Goal: Task Accomplishment & Management: Use online tool/utility

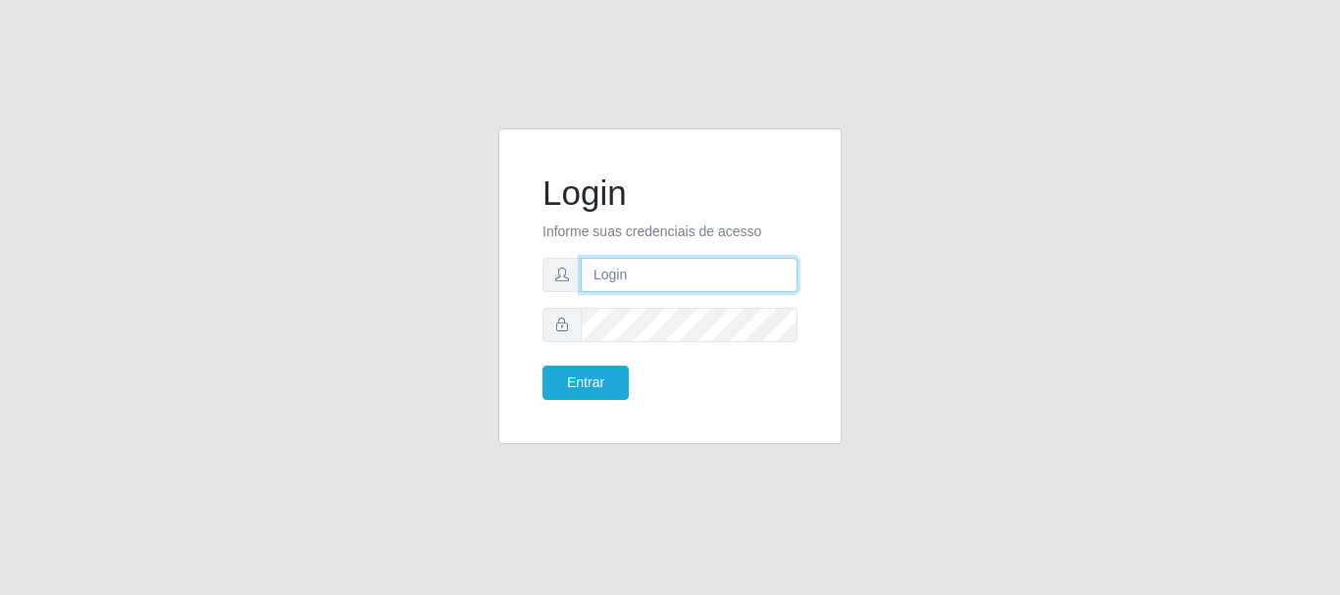
click at [625, 286] on input "text" at bounding box center [689, 275] width 217 height 34
type input "[EMAIL_ADDRESS][DOMAIN_NAME]"
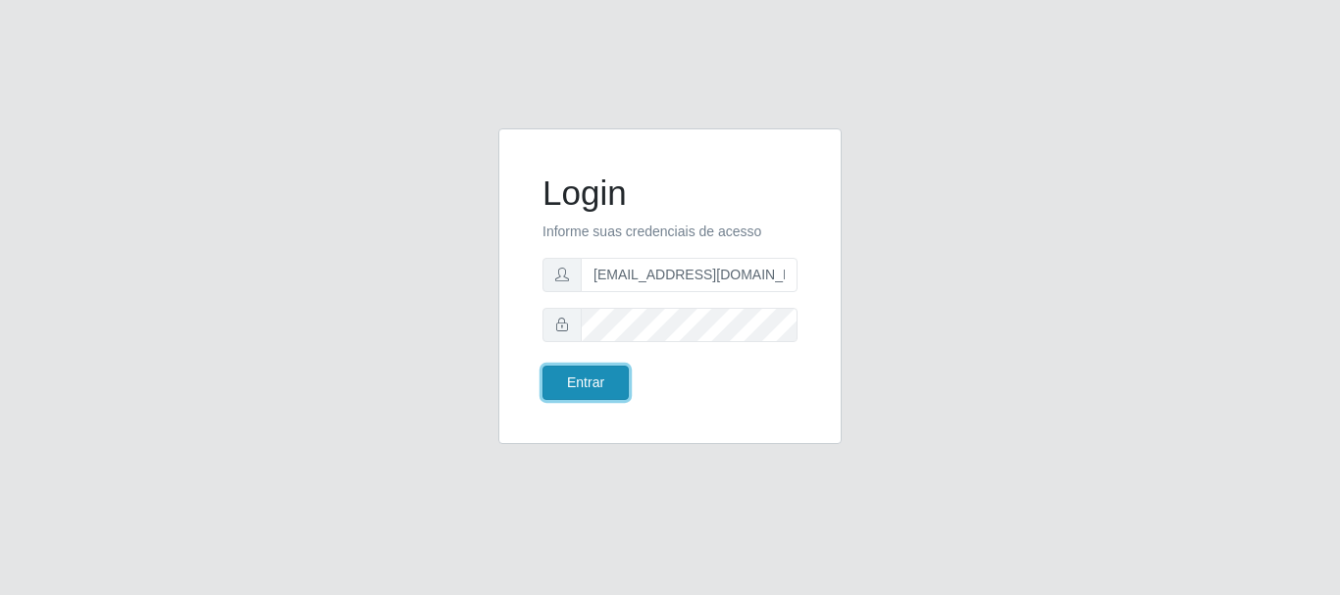
click at [580, 380] on button "Entrar" at bounding box center [585, 383] width 86 height 34
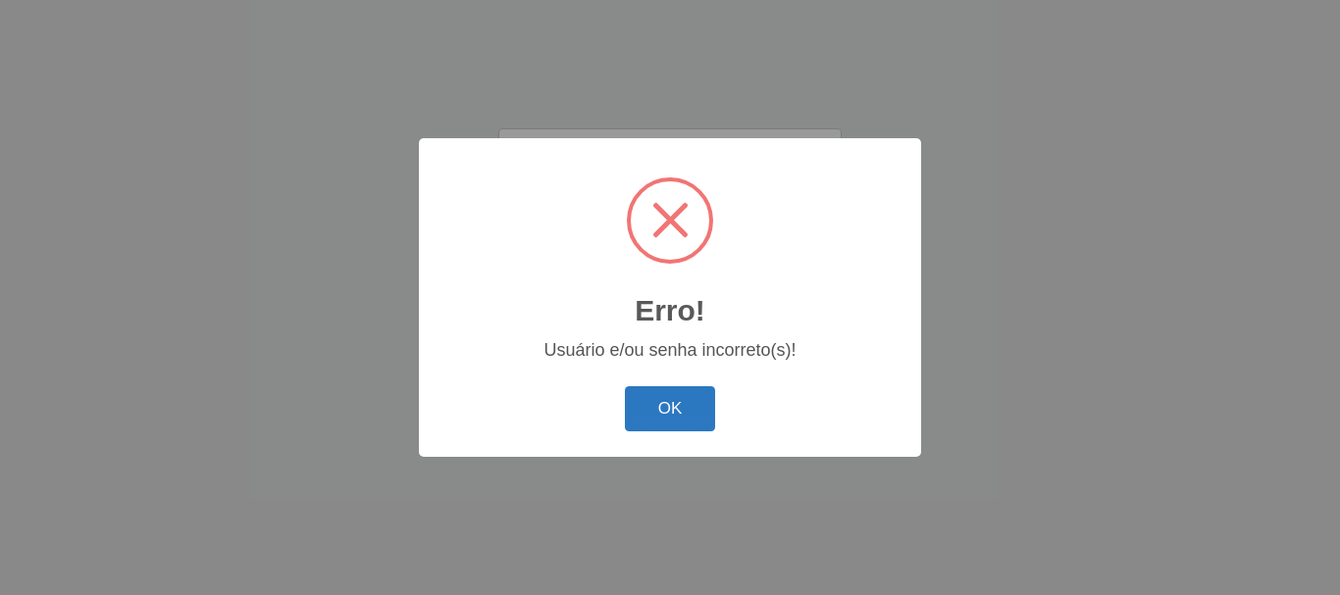
click at [652, 408] on button "OK" at bounding box center [670, 409] width 91 height 46
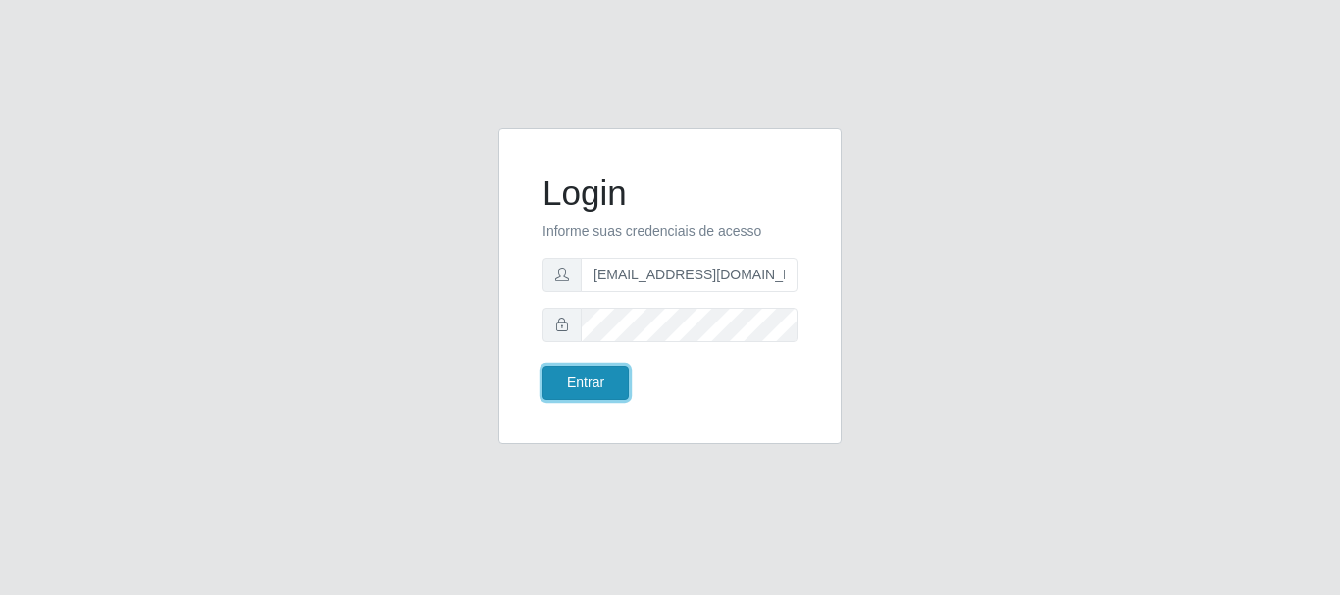
click at [573, 378] on button "Entrar" at bounding box center [585, 383] width 86 height 34
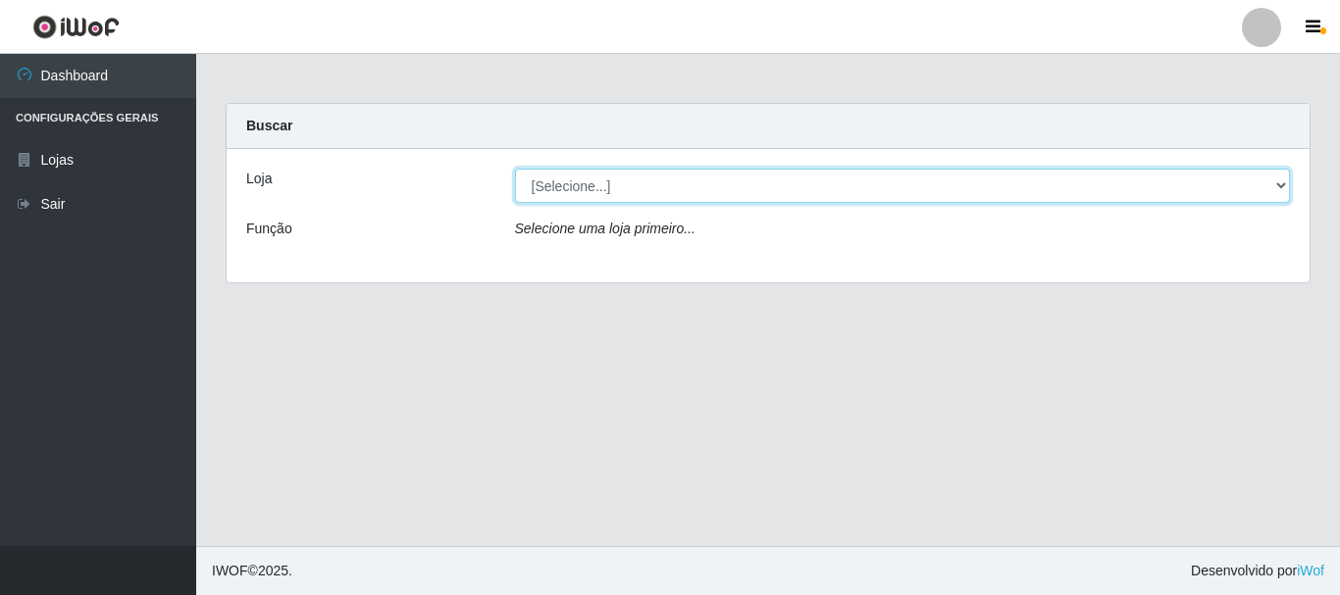
click at [1281, 184] on select "[Selecione...] SuperFácil Atacado - Rodoviária" at bounding box center [903, 186] width 776 height 34
select select "400"
click at [515, 169] on select "[Selecione...] SuperFácil Atacado - Rodoviária" at bounding box center [903, 186] width 776 height 34
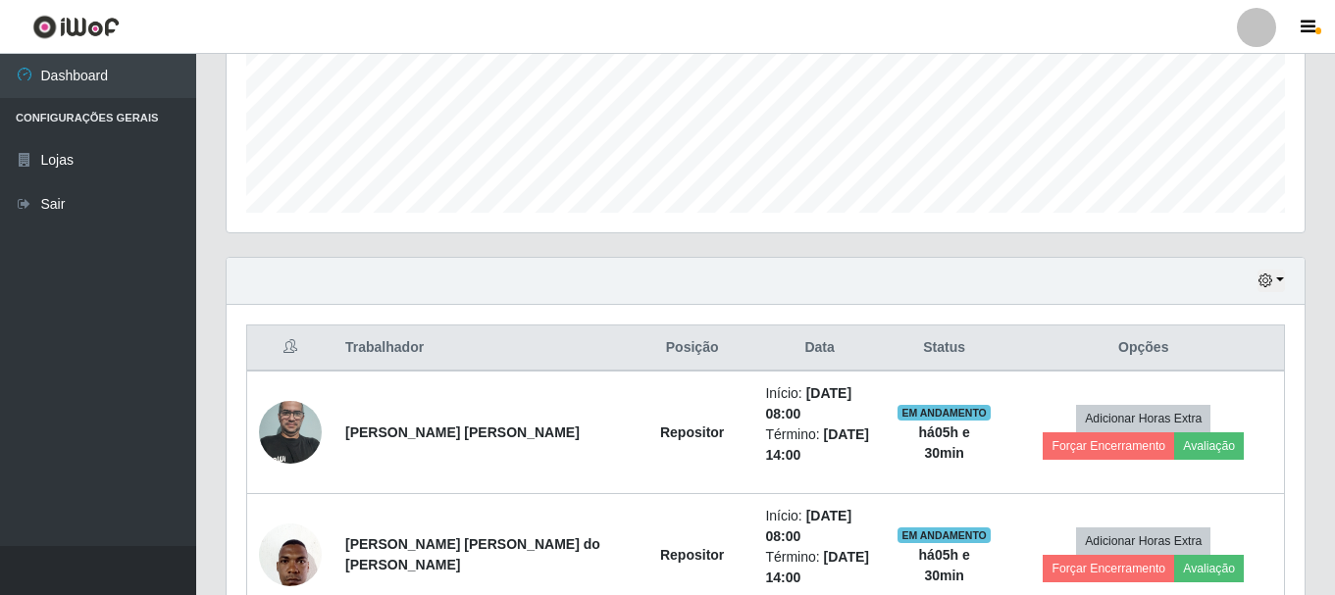
scroll to position [490, 0]
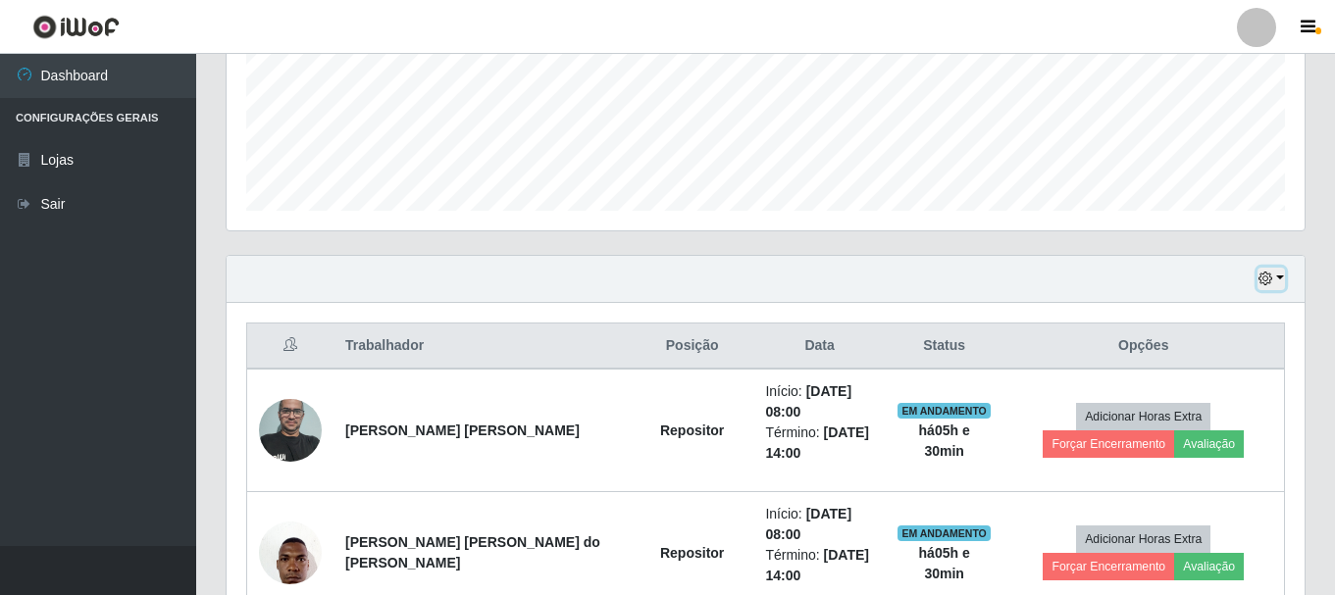
click at [1268, 278] on icon "button" at bounding box center [1265, 279] width 14 height 14
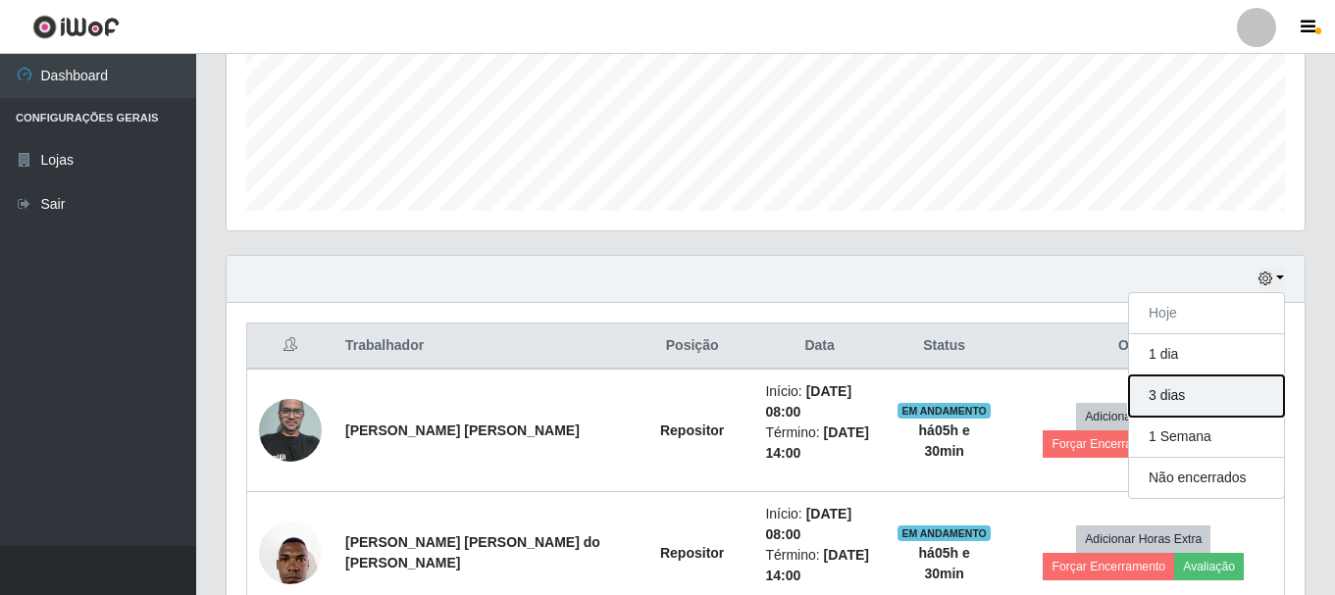
click at [1168, 396] on button "3 dias" at bounding box center [1206, 396] width 155 height 41
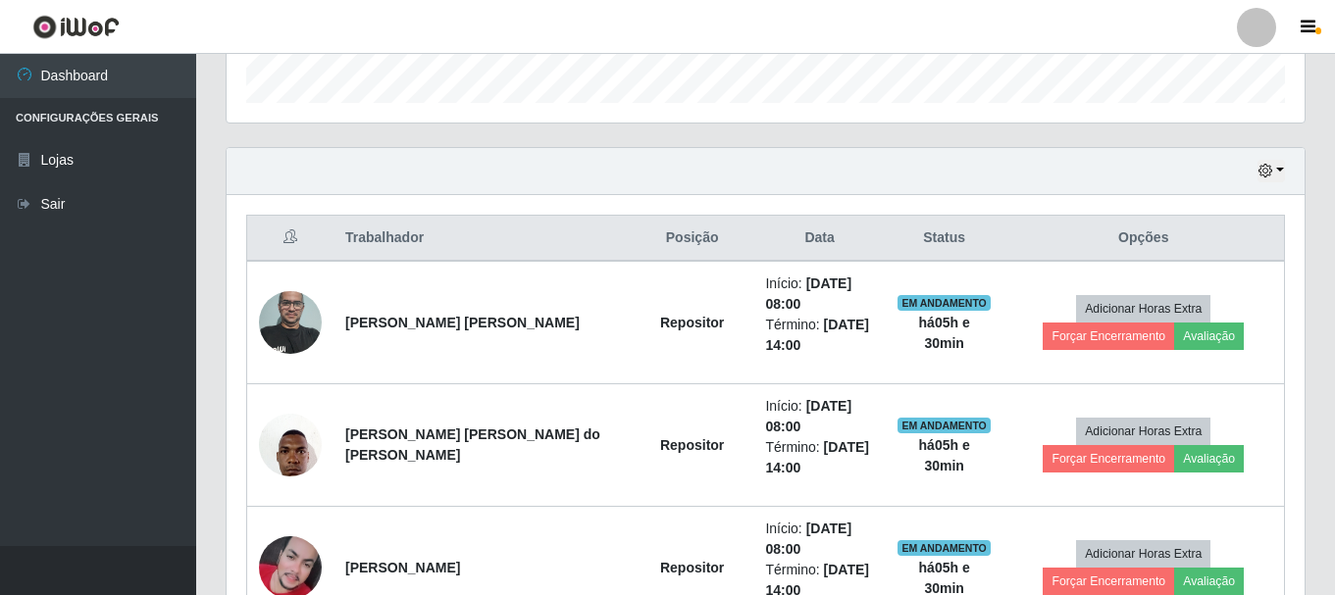
scroll to position [785, 0]
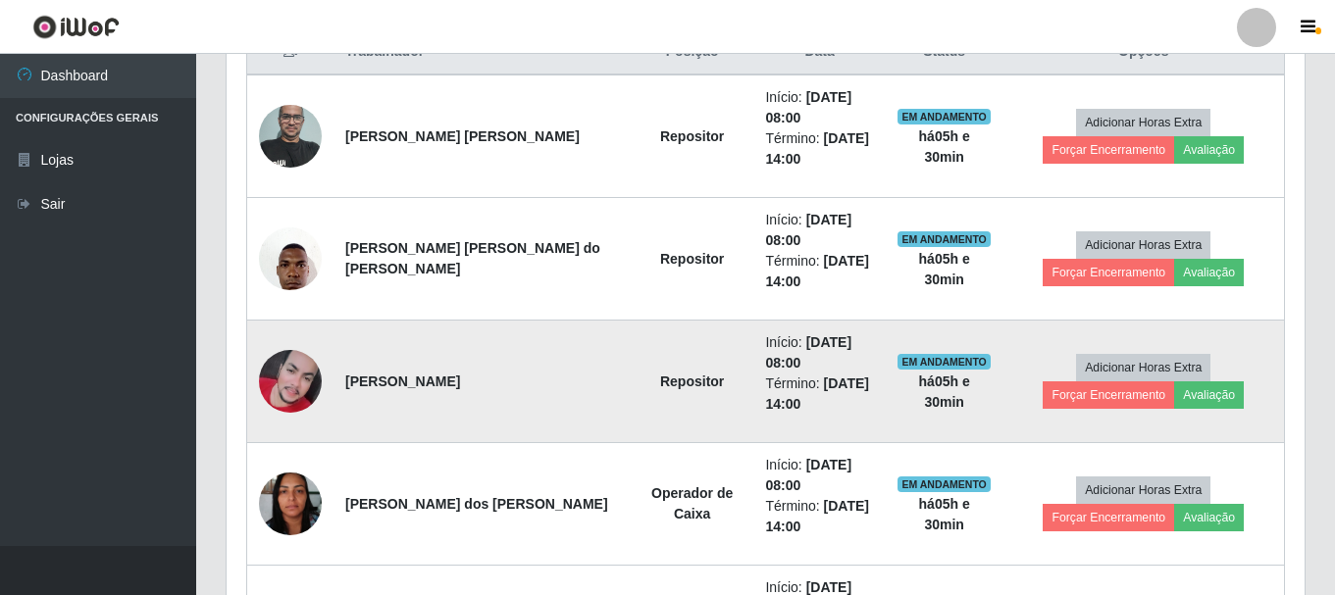
click at [290, 372] on img at bounding box center [290, 381] width 63 height 63
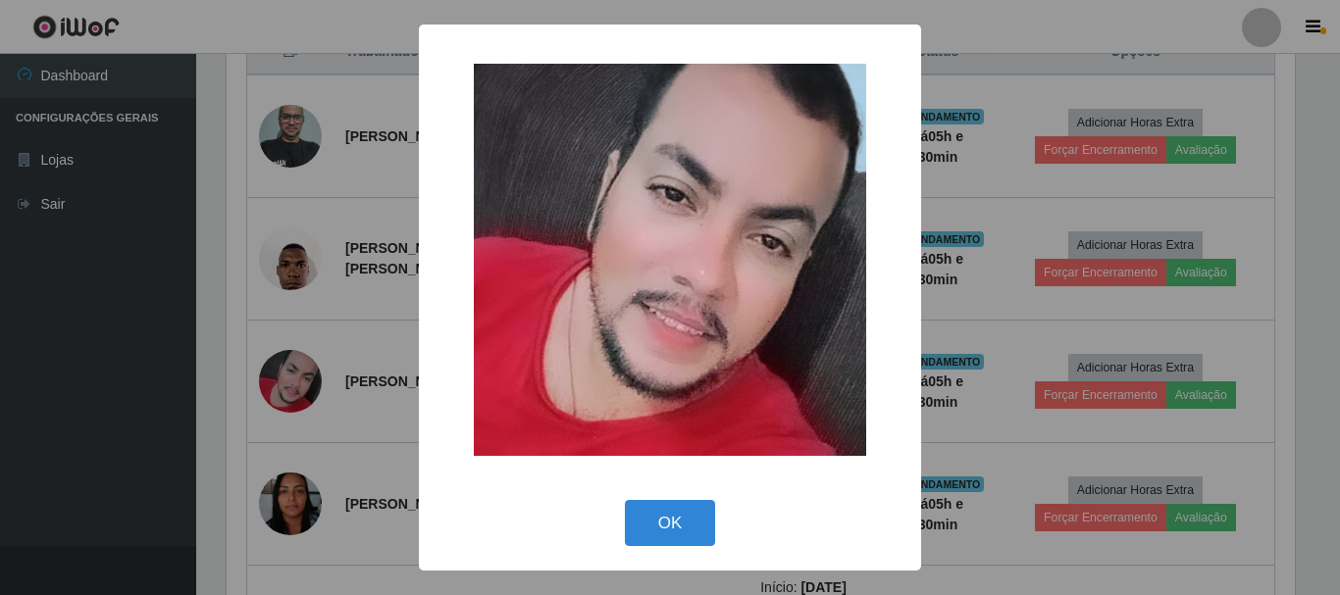
click at [73, 351] on div "× OK Cancel" at bounding box center [670, 297] width 1340 height 595
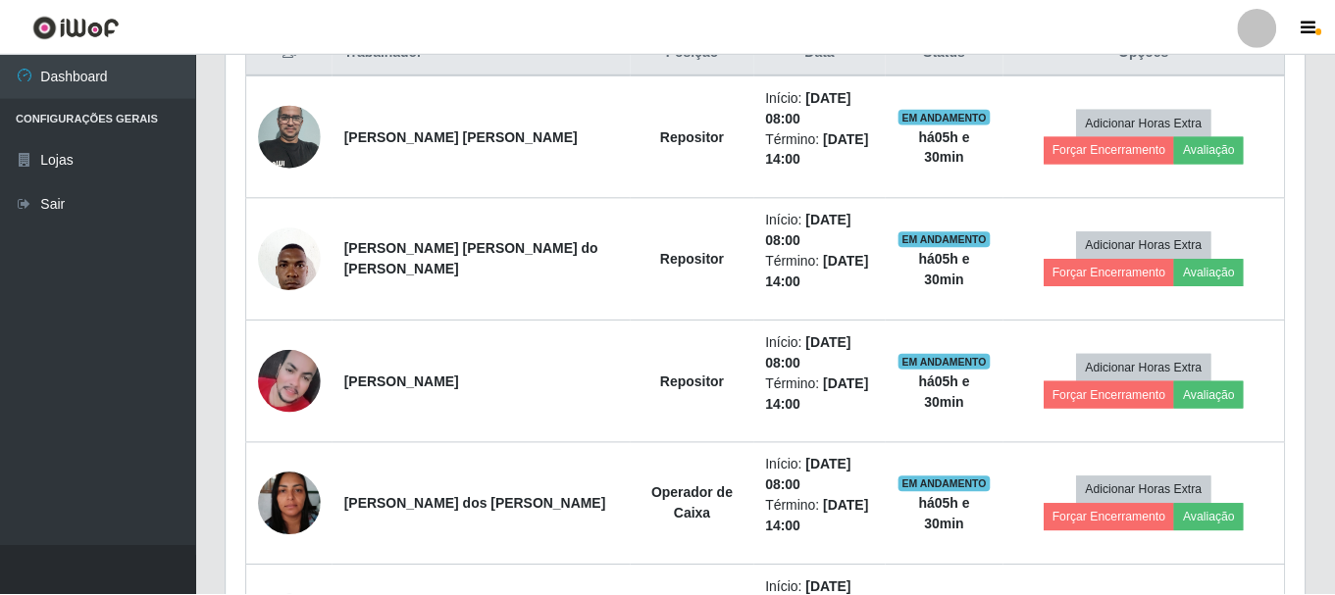
scroll to position [407, 1078]
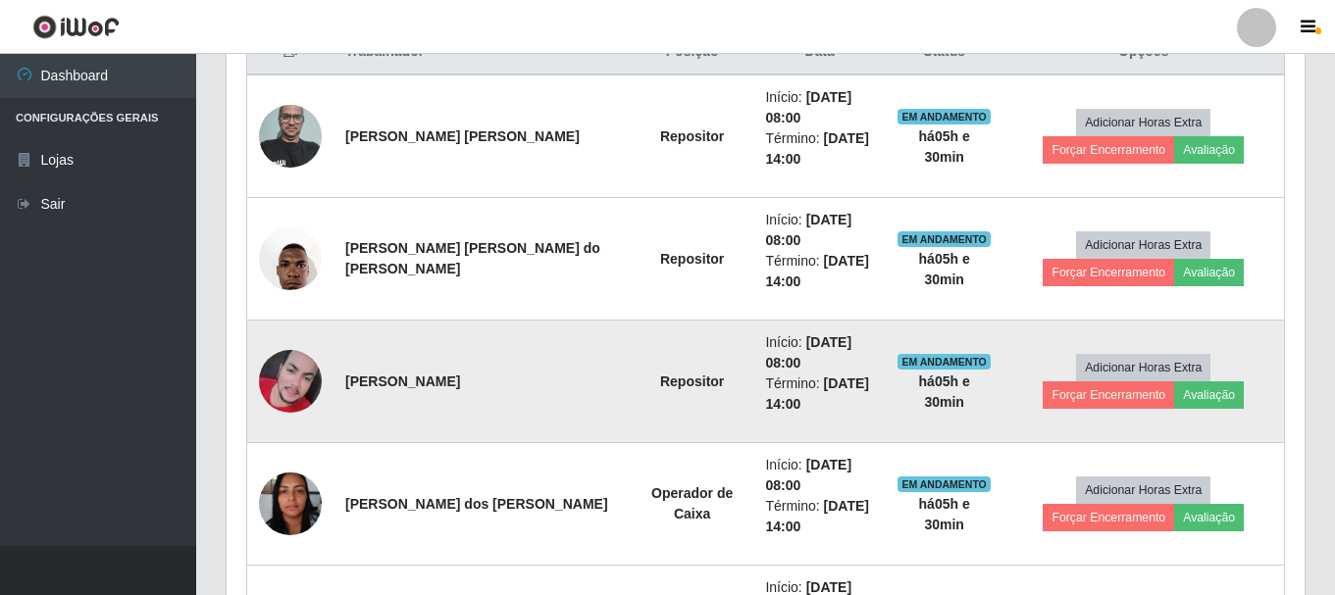
click at [295, 376] on img at bounding box center [290, 381] width 63 height 63
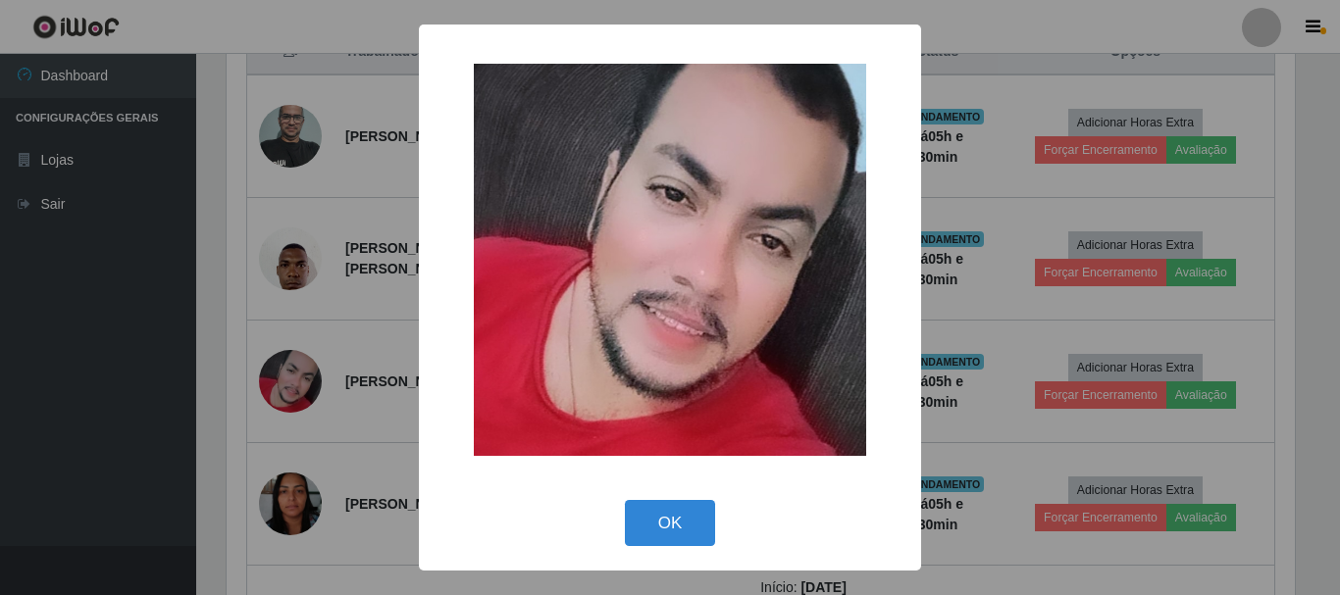
click at [47, 415] on div "× OK Cancel" at bounding box center [670, 297] width 1340 height 595
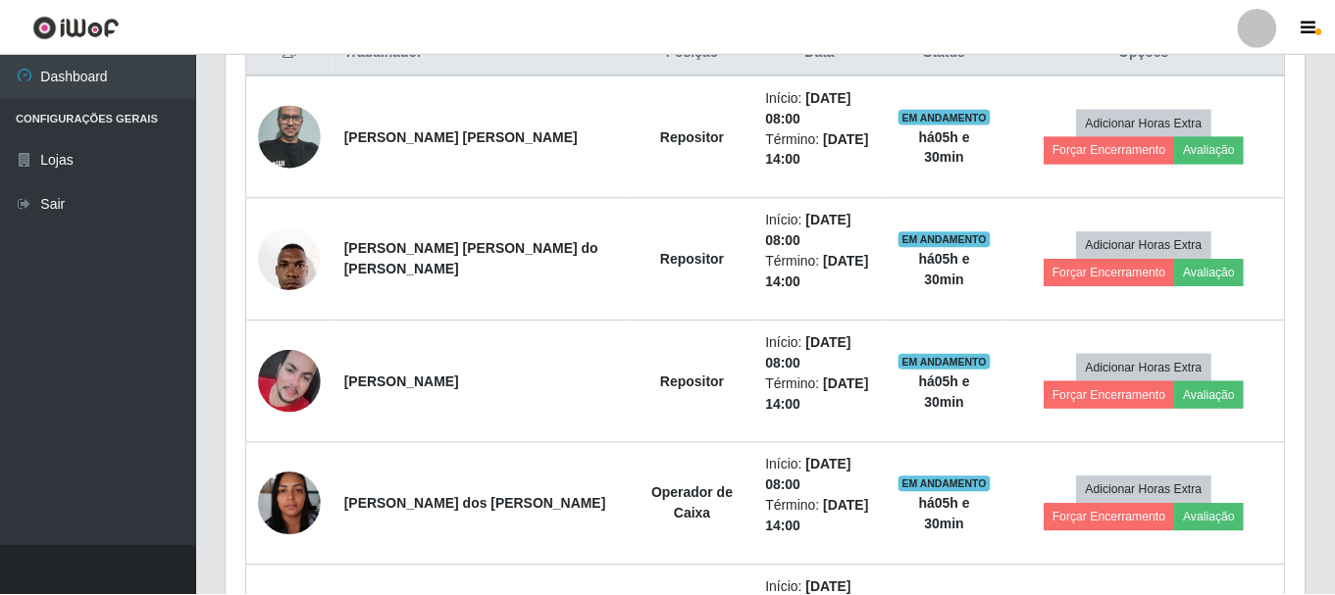
scroll to position [407, 1078]
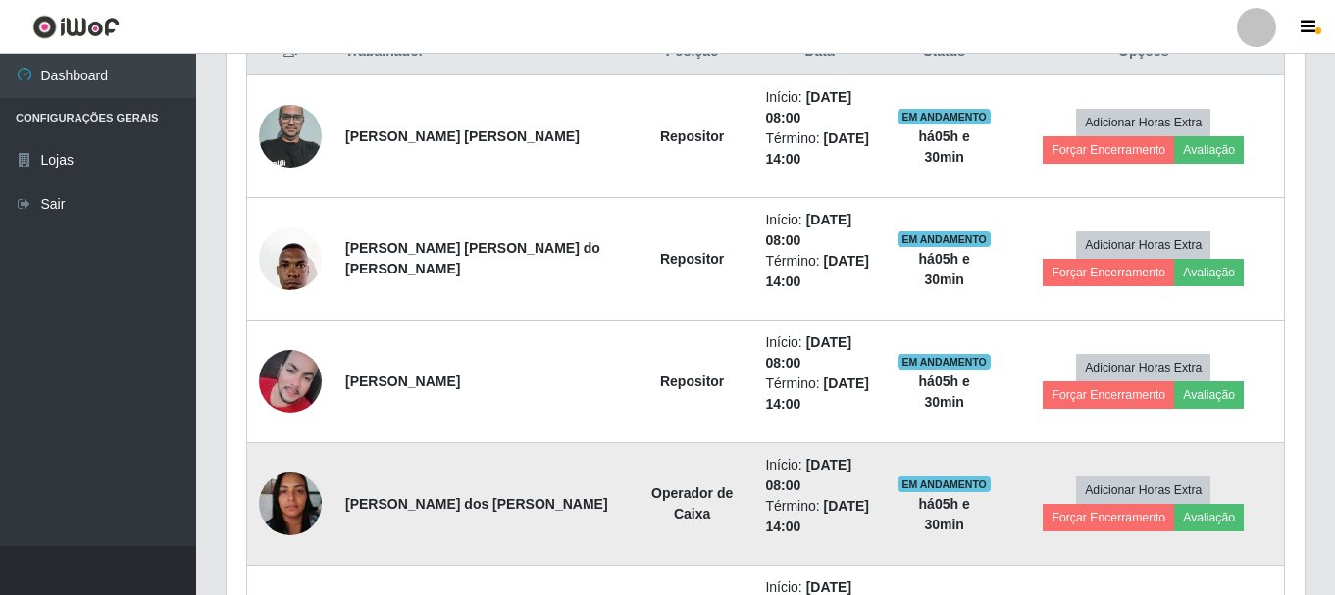
click at [289, 511] on img at bounding box center [290, 503] width 63 height 83
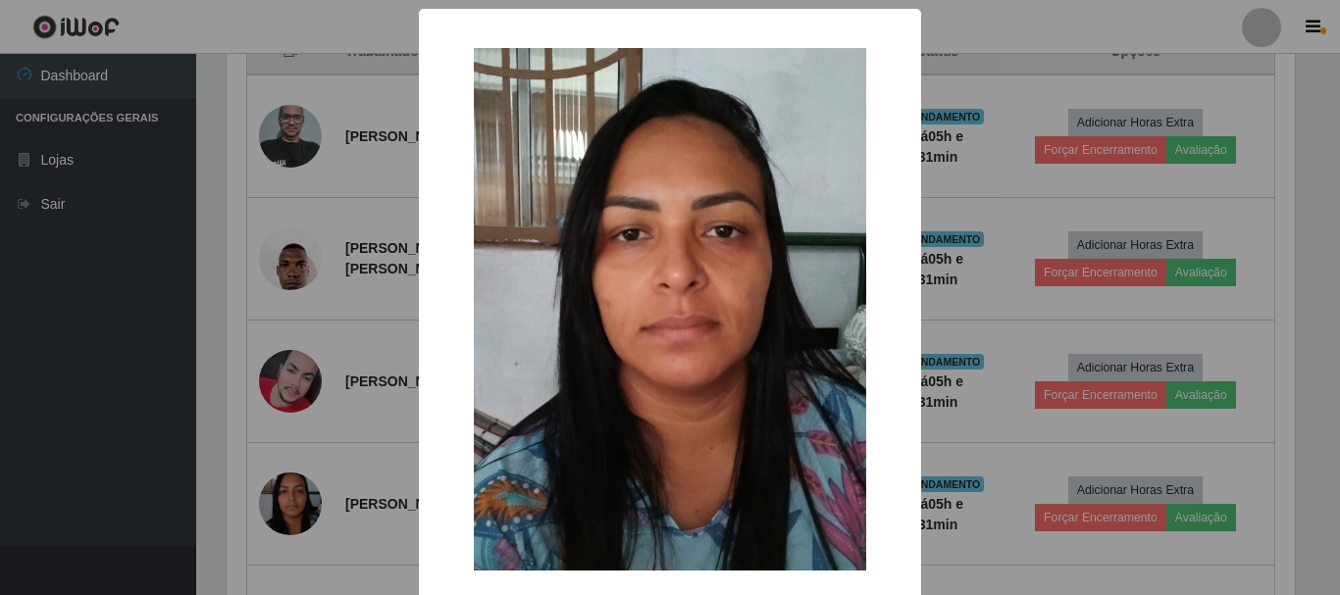
click at [130, 381] on div "× OK Cancel" at bounding box center [670, 297] width 1340 height 595
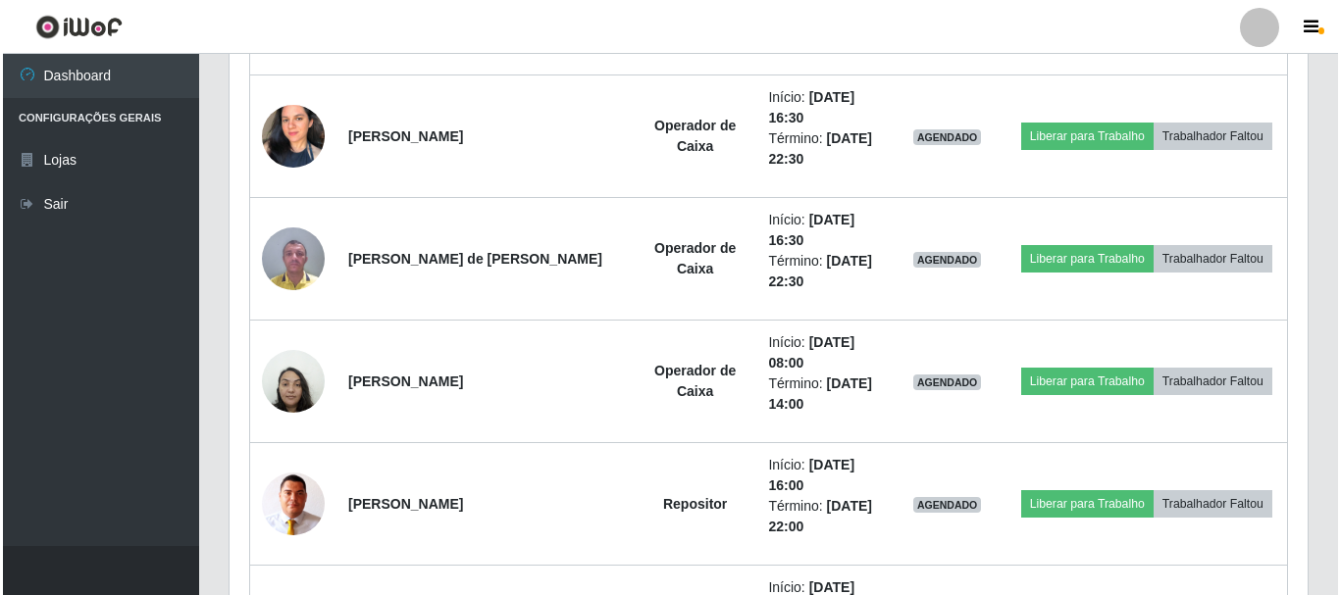
scroll to position [1863, 0]
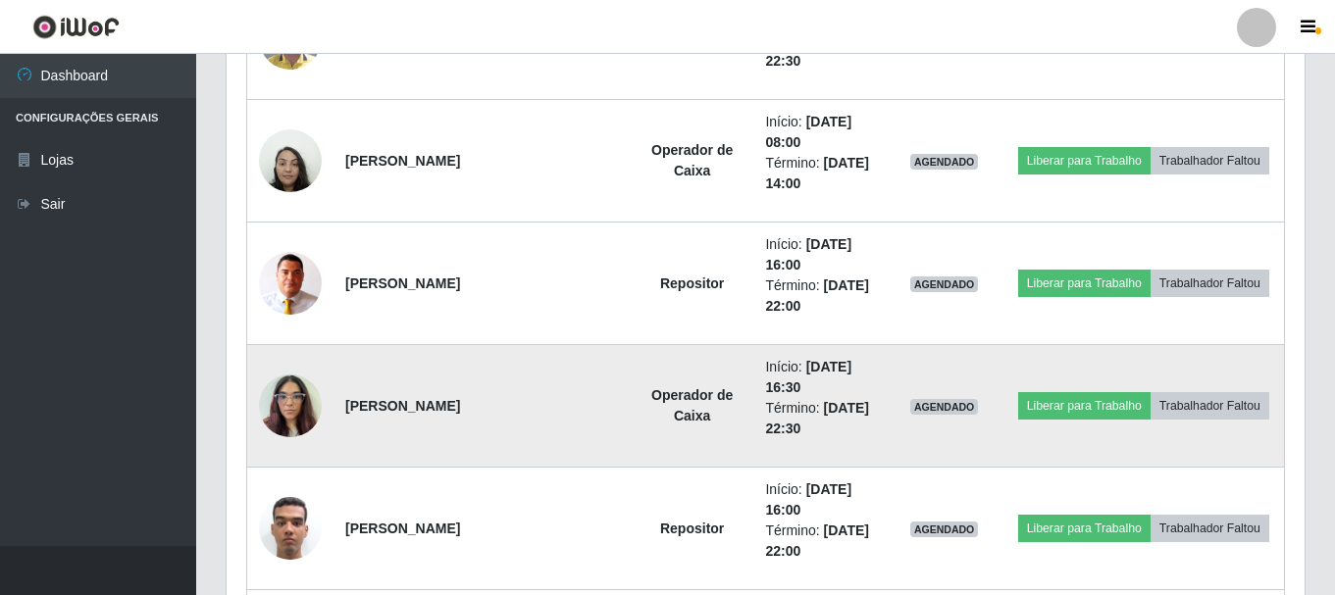
click at [293, 410] on img at bounding box center [290, 405] width 63 height 83
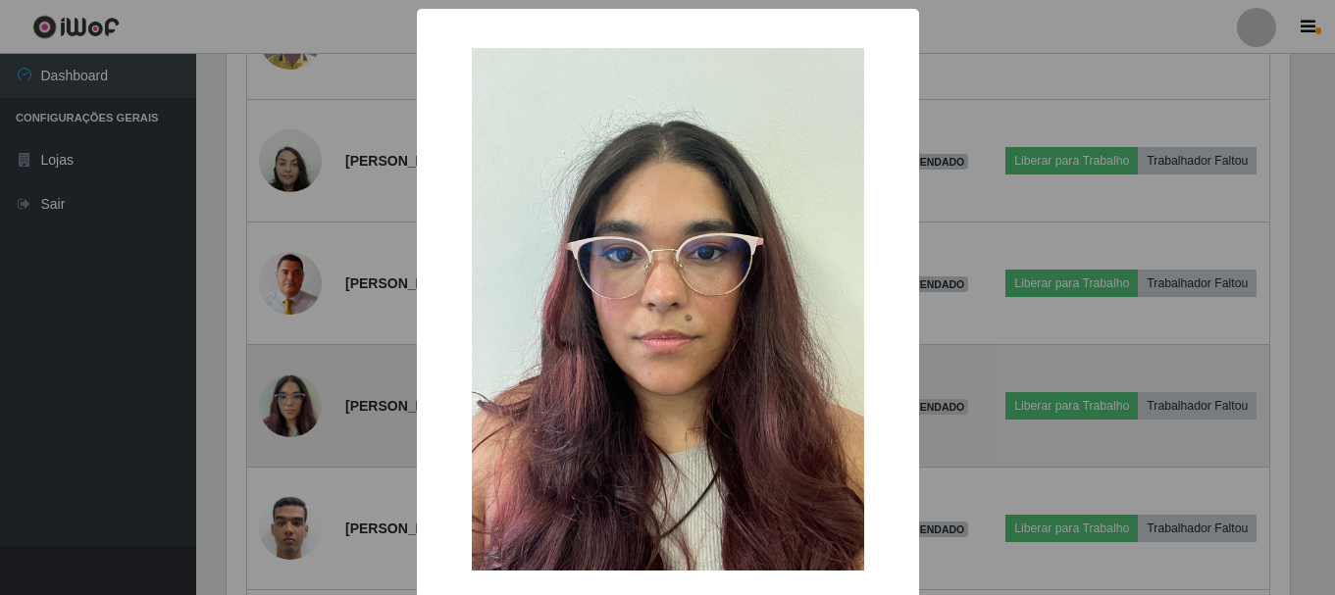
scroll to position [407, 1068]
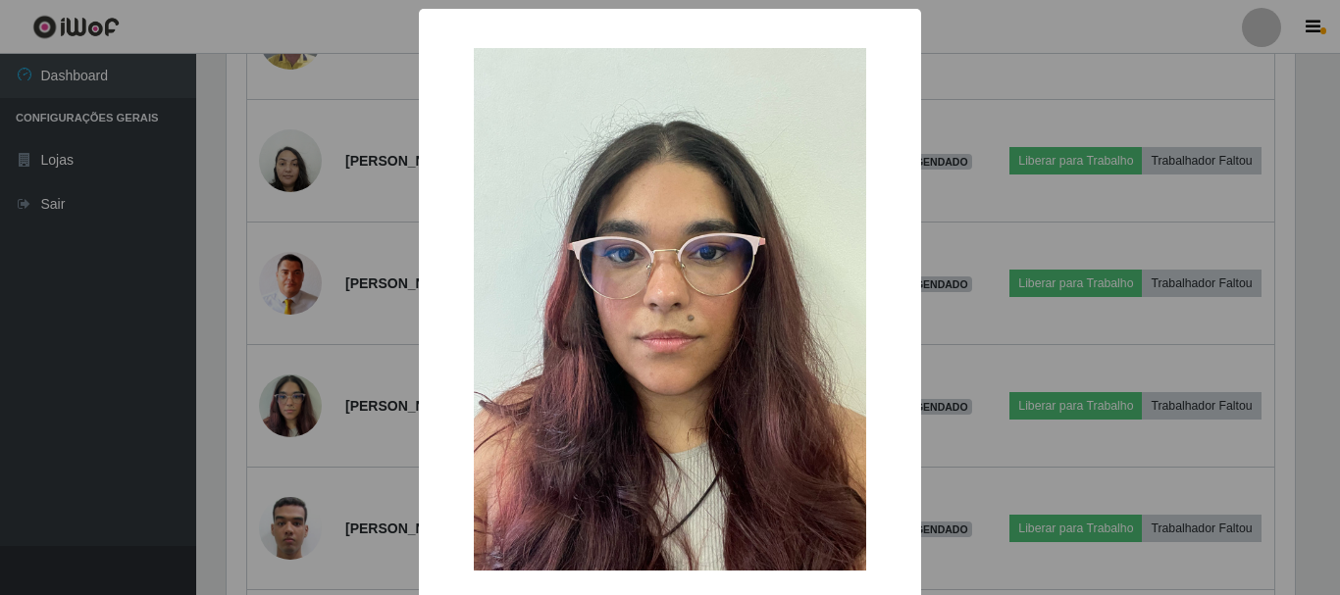
click at [78, 383] on div "× OK Cancel" at bounding box center [670, 297] width 1340 height 595
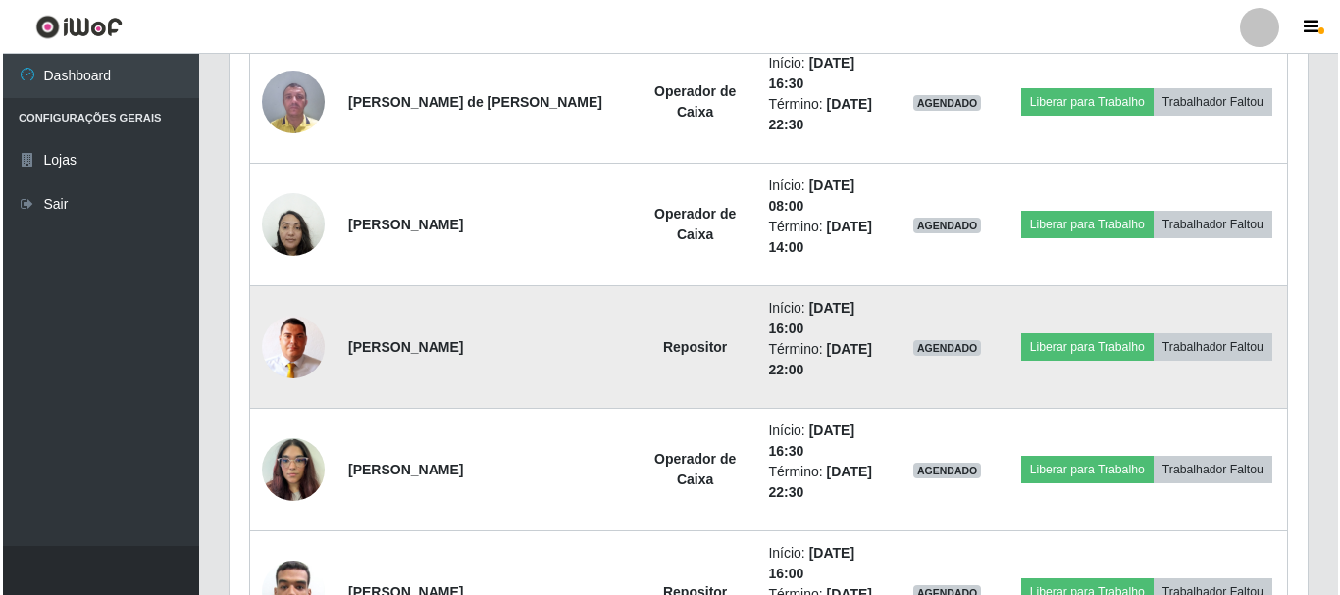
scroll to position [1765, 0]
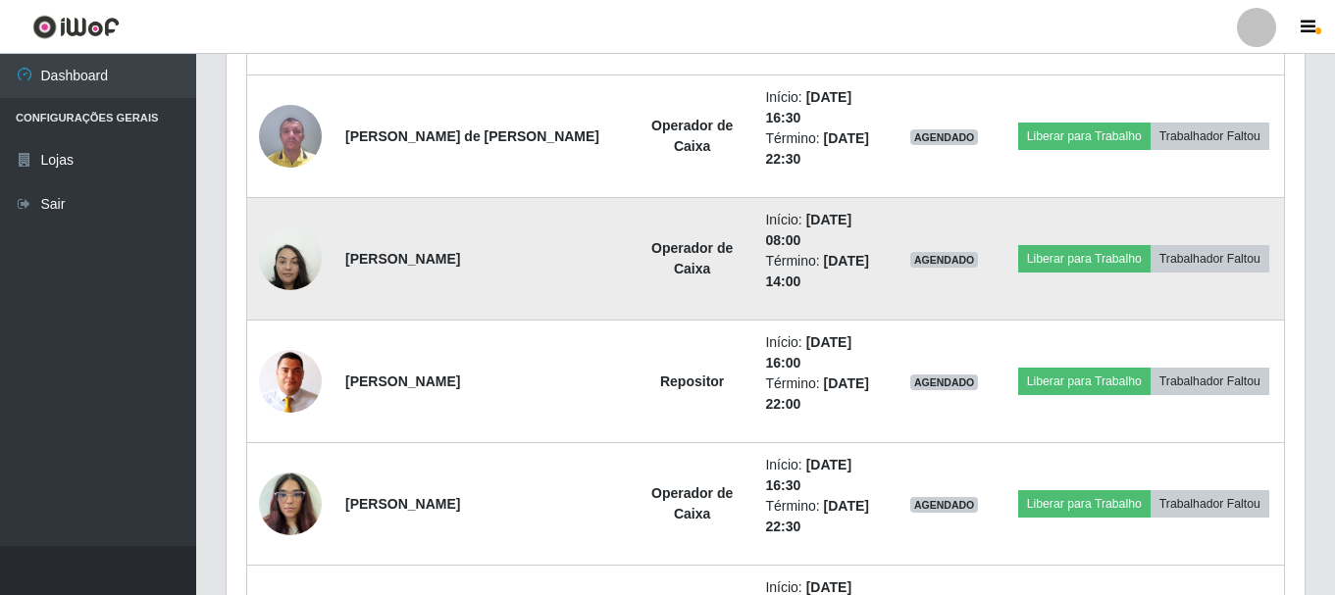
click at [273, 261] on img at bounding box center [290, 258] width 63 height 83
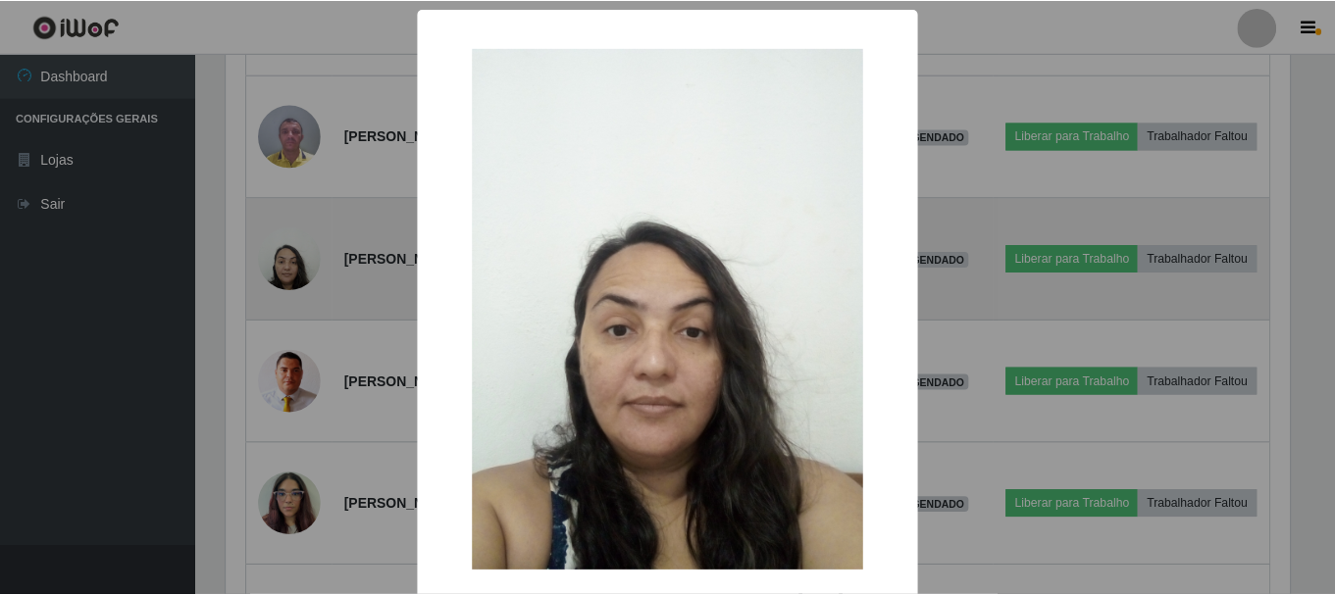
scroll to position [407, 1068]
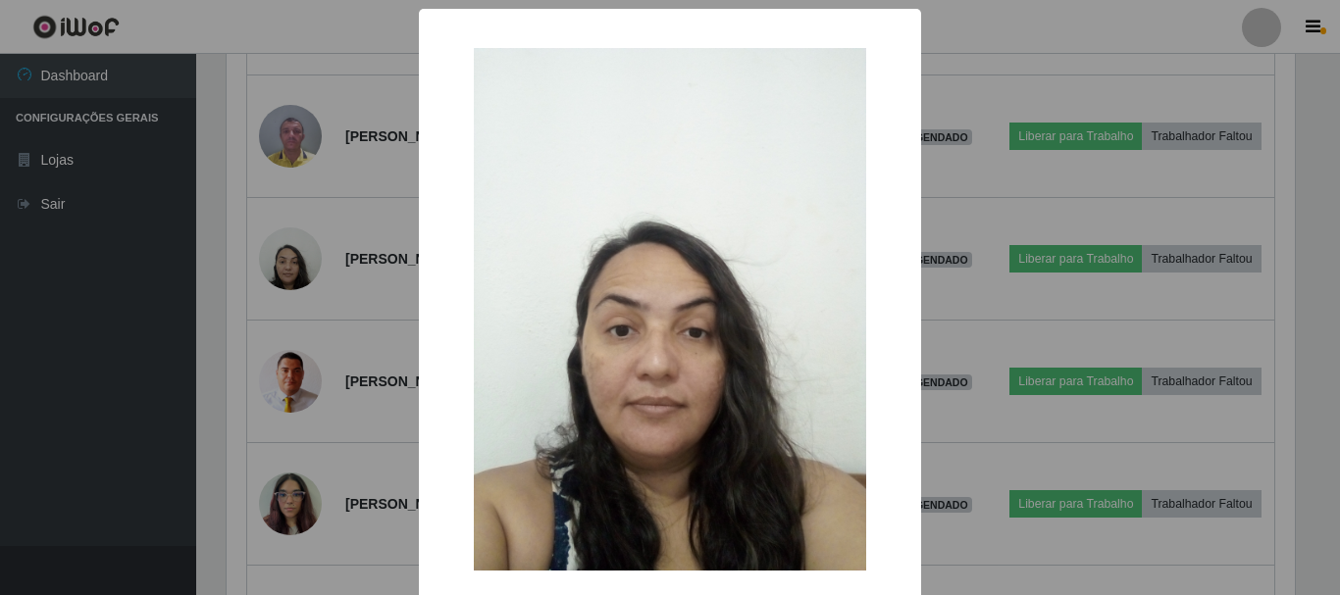
click at [129, 349] on div "× OK Cancel" at bounding box center [670, 297] width 1340 height 595
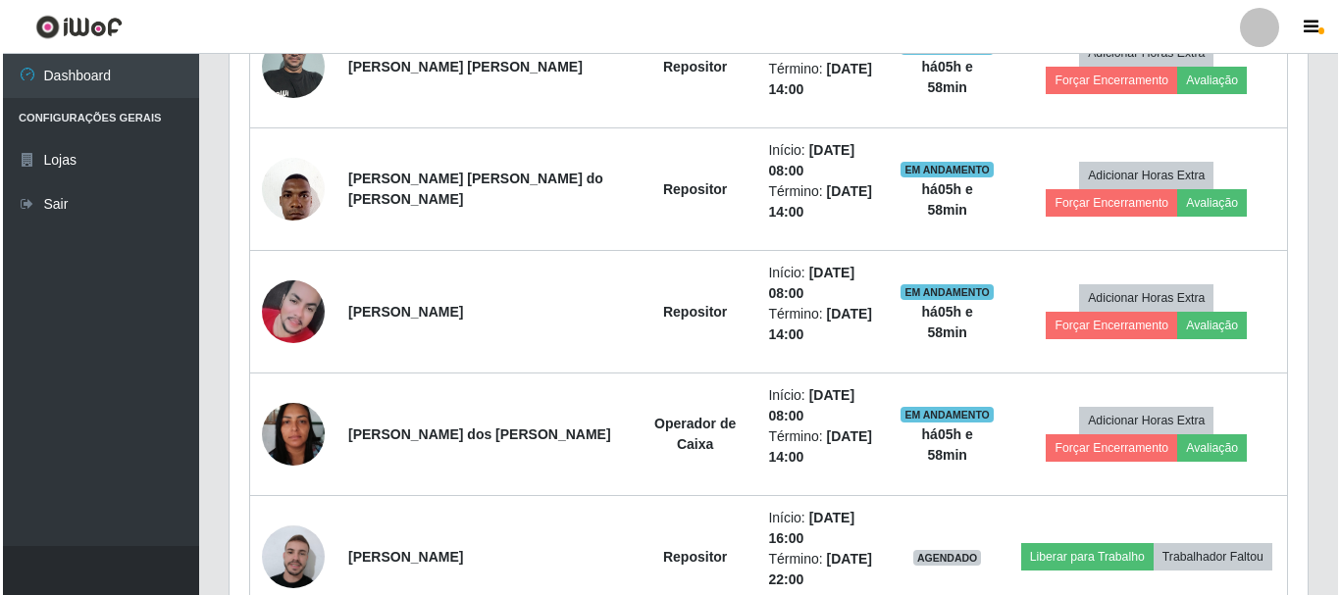
scroll to position [857, 0]
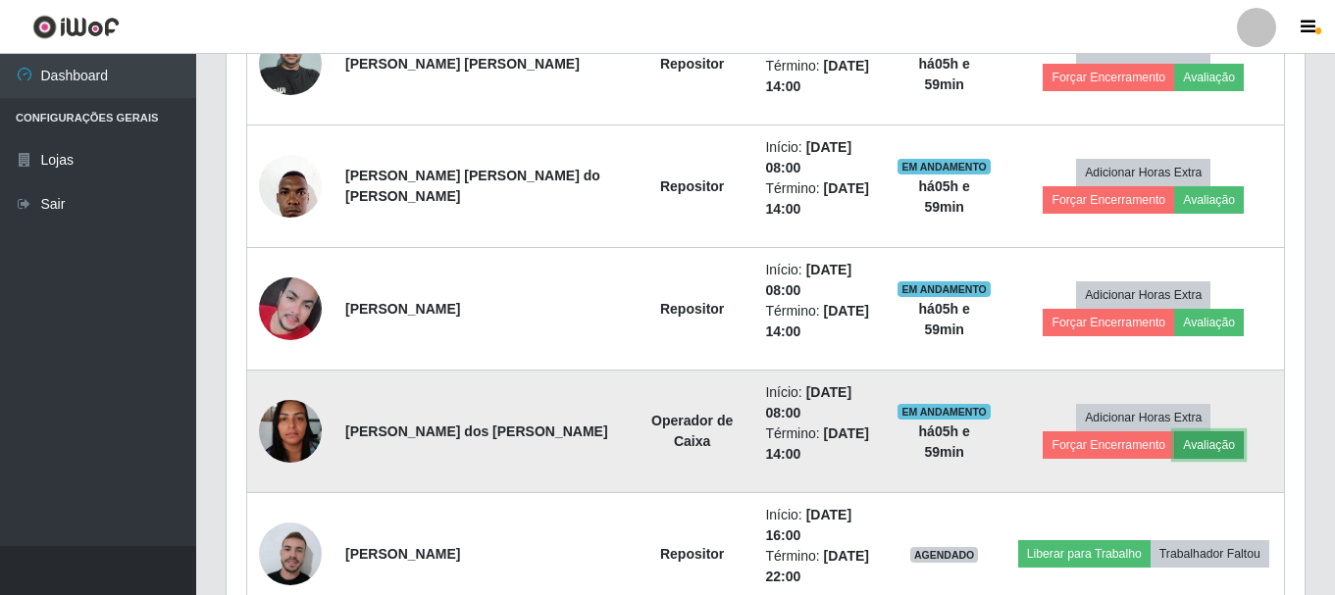
click at [1174, 452] on button "Avaliação" at bounding box center [1209, 445] width 70 height 27
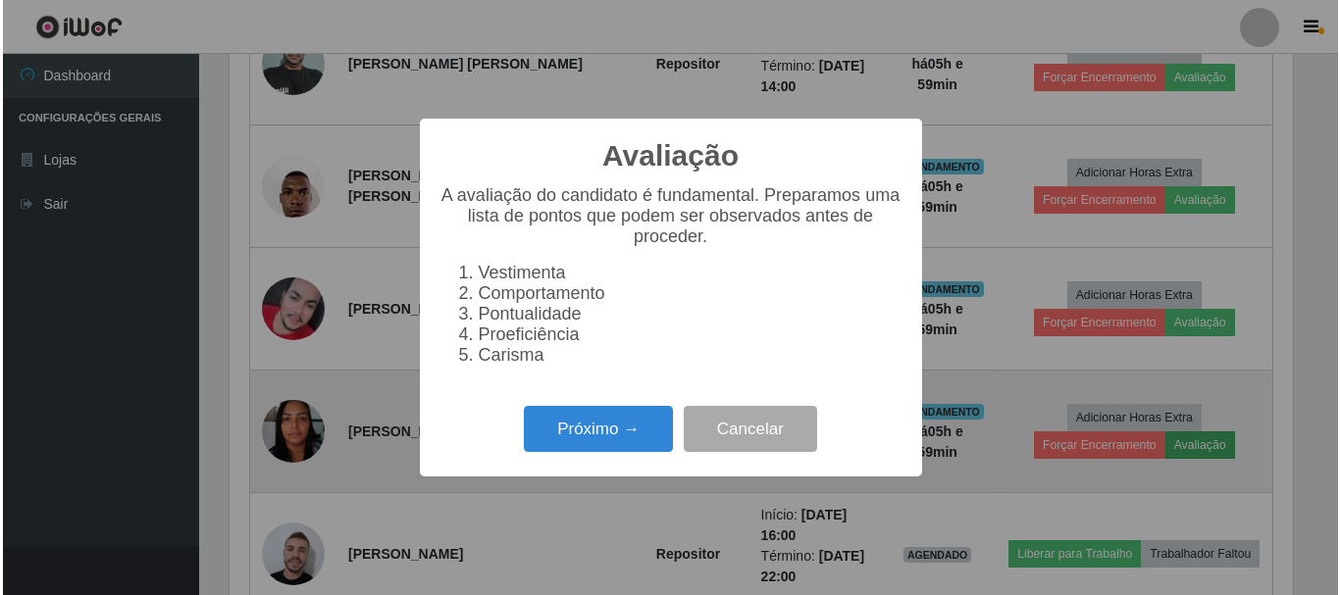
scroll to position [407, 1068]
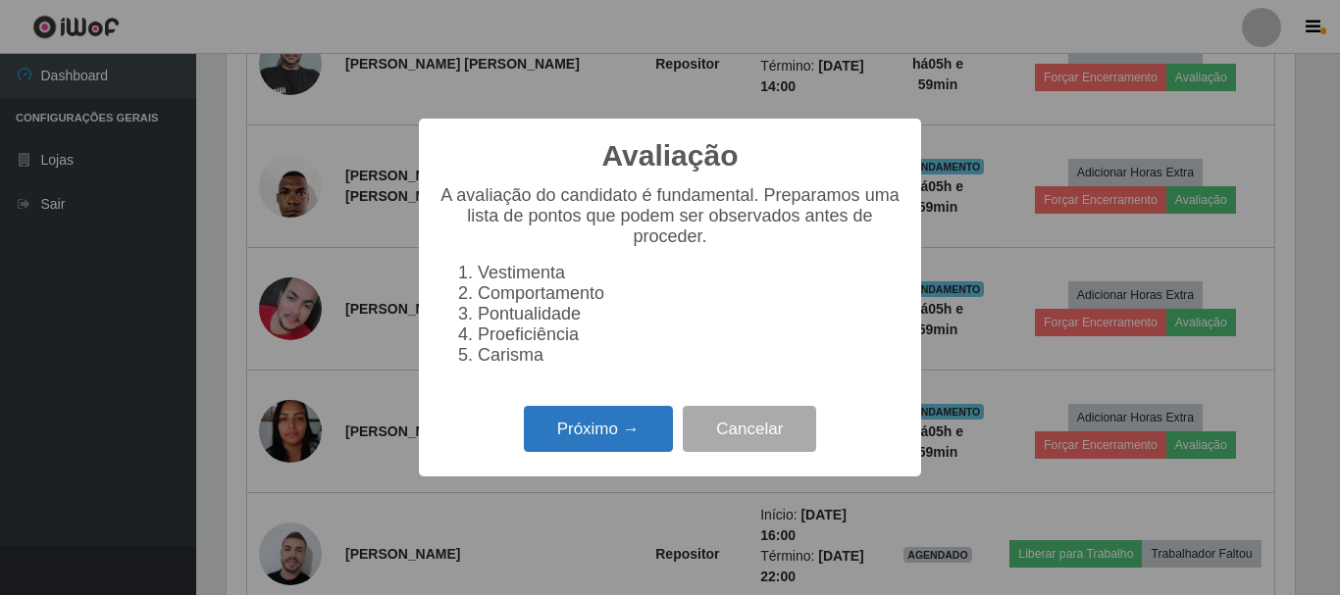
click at [580, 444] on button "Próximo →" at bounding box center [598, 429] width 149 height 46
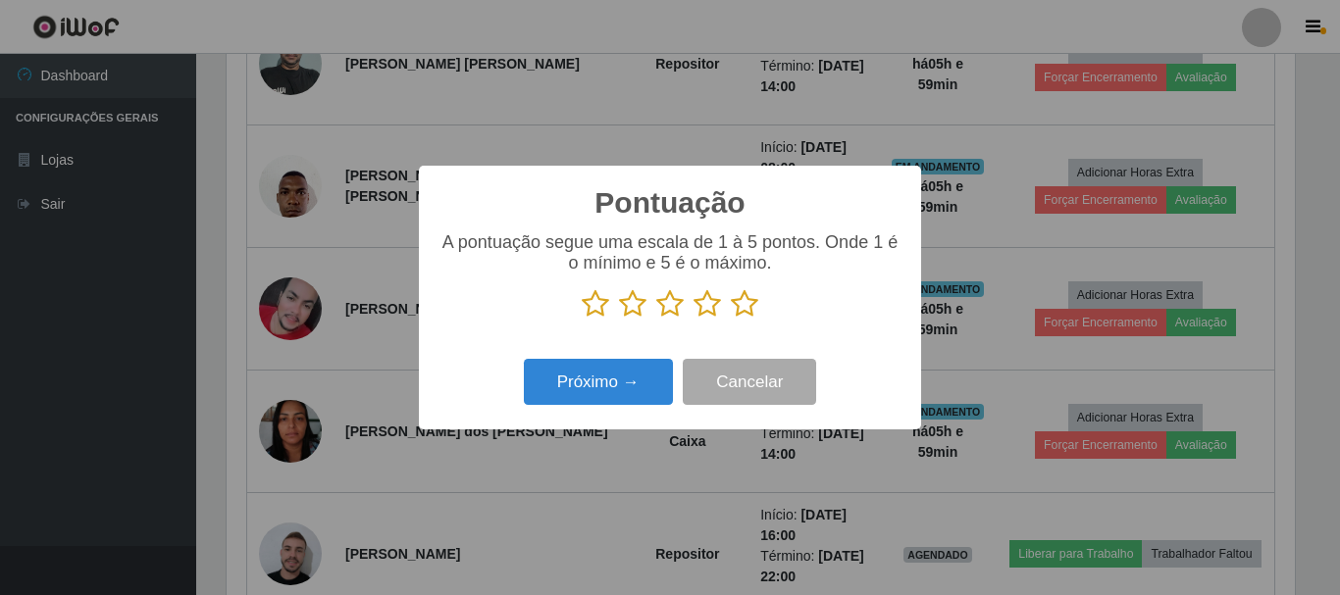
scroll to position [980316, 979655]
click at [743, 308] on icon at bounding box center [744, 303] width 27 height 29
click at [731, 319] on input "radio" at bounding box center [731, 319] width 0 height 0
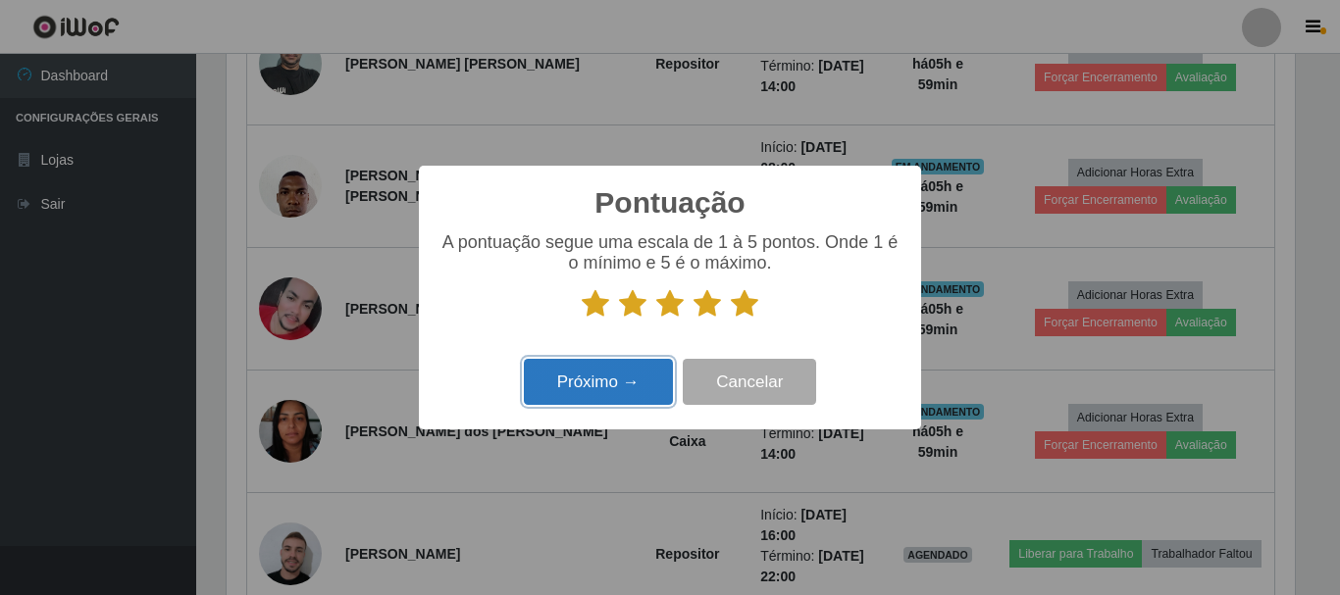
click at [585, 390] on button "Próximo →" at bounding box center [598, 382] width 149 height 46
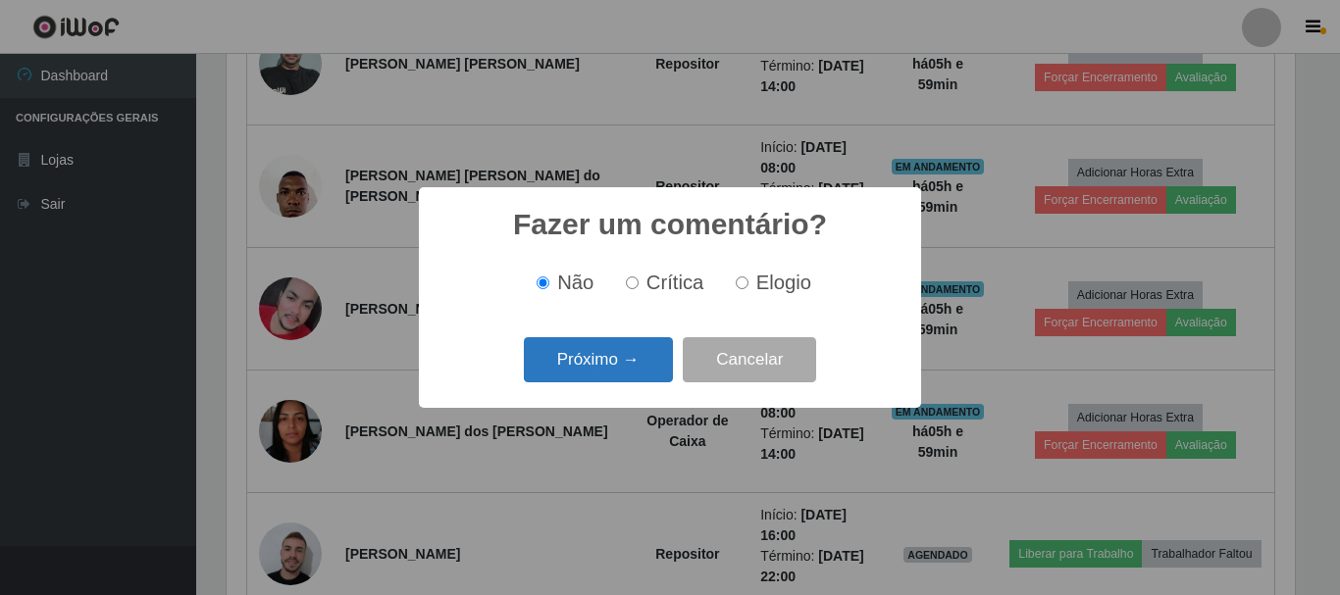
click at [592, 366] on button "Próximo →" at bounding box center [598, 360] width 149 height 46
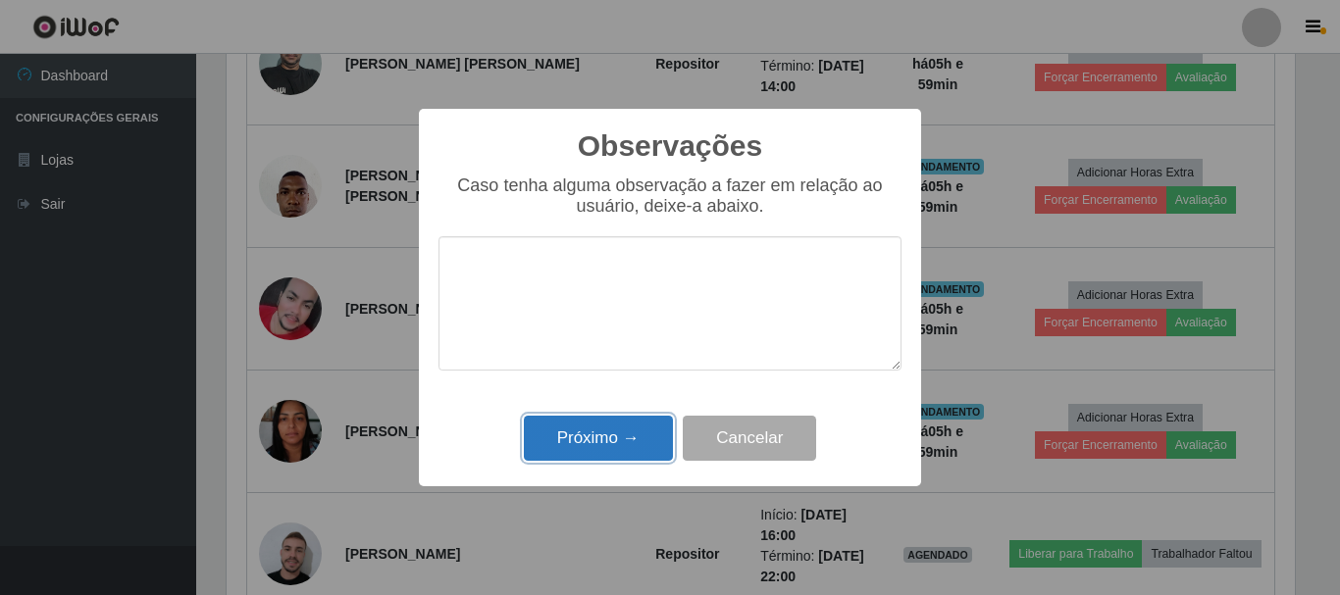
click at [584, 446] on button "Próximo →" at bounding box center [598, 439] width 149 height 46
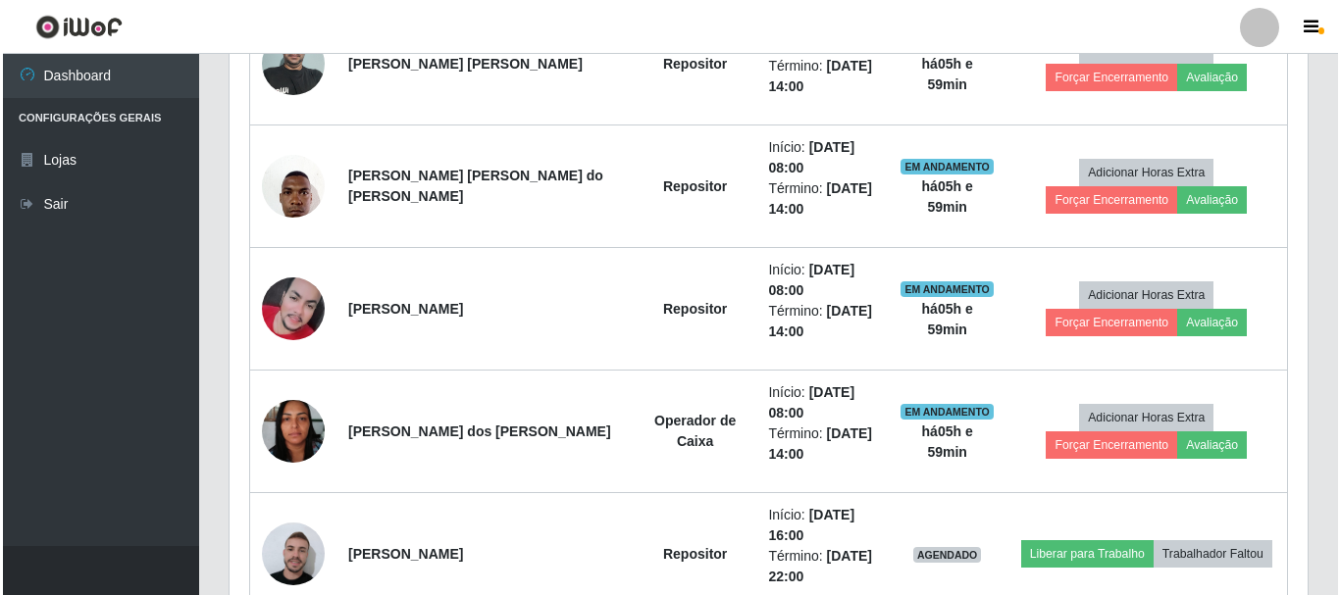
scroll to position [407, 1078]
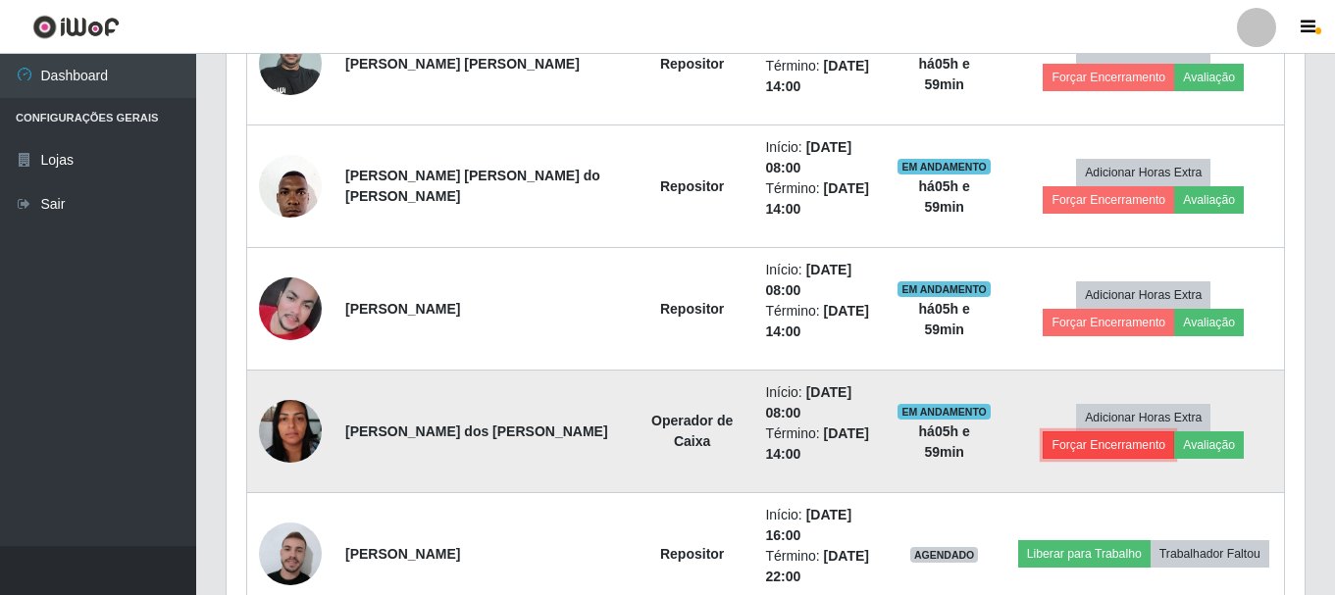
click at [1173, 432] on button "Forçar Encerramento" at bounding box center [1108, 445] width 131 height 27
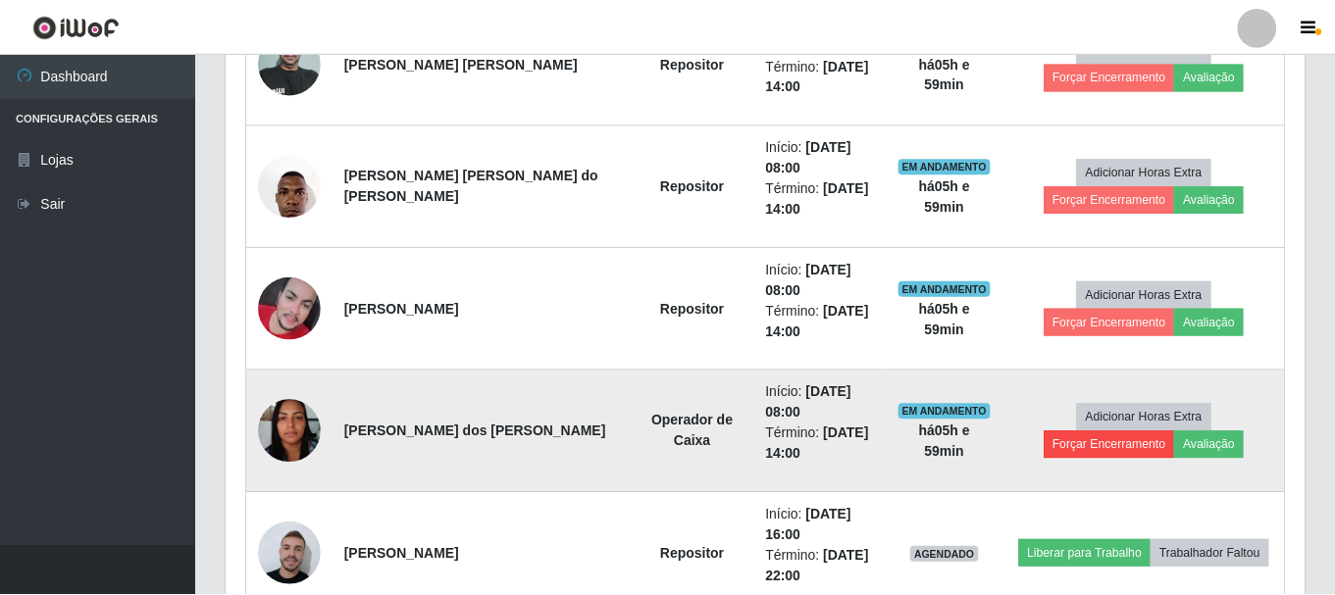
scroll to position [407, 1068]
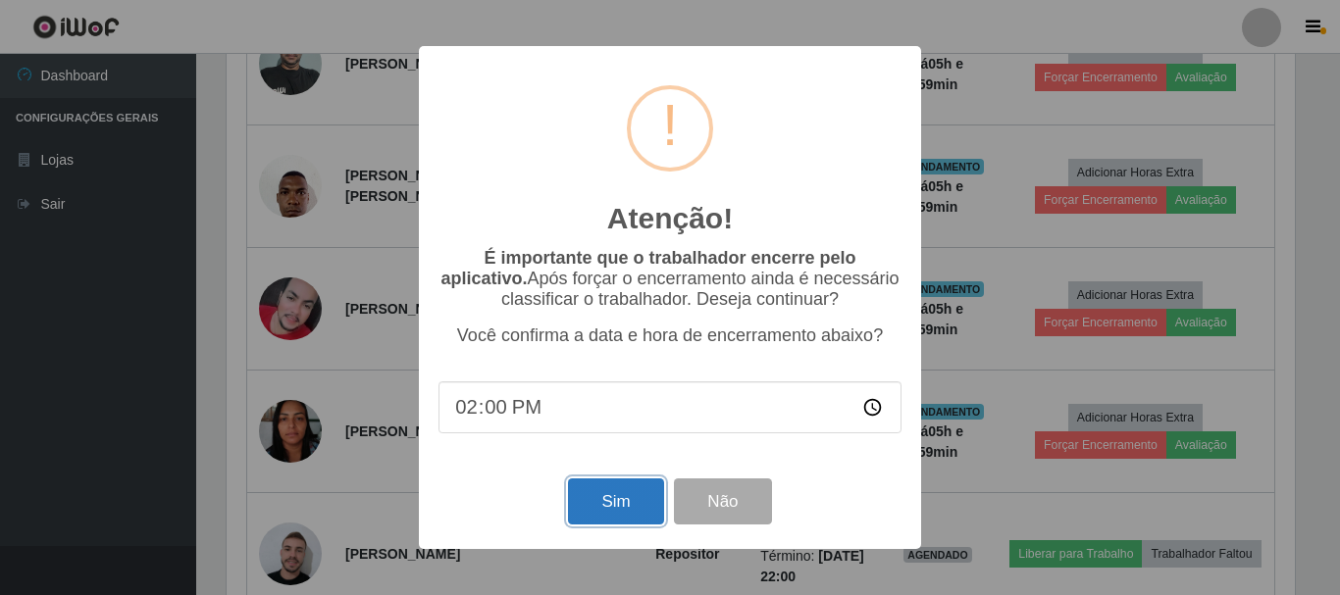
click at [604, 507] on button "Sim" at bounding box center [615, 502] width 95 height 46
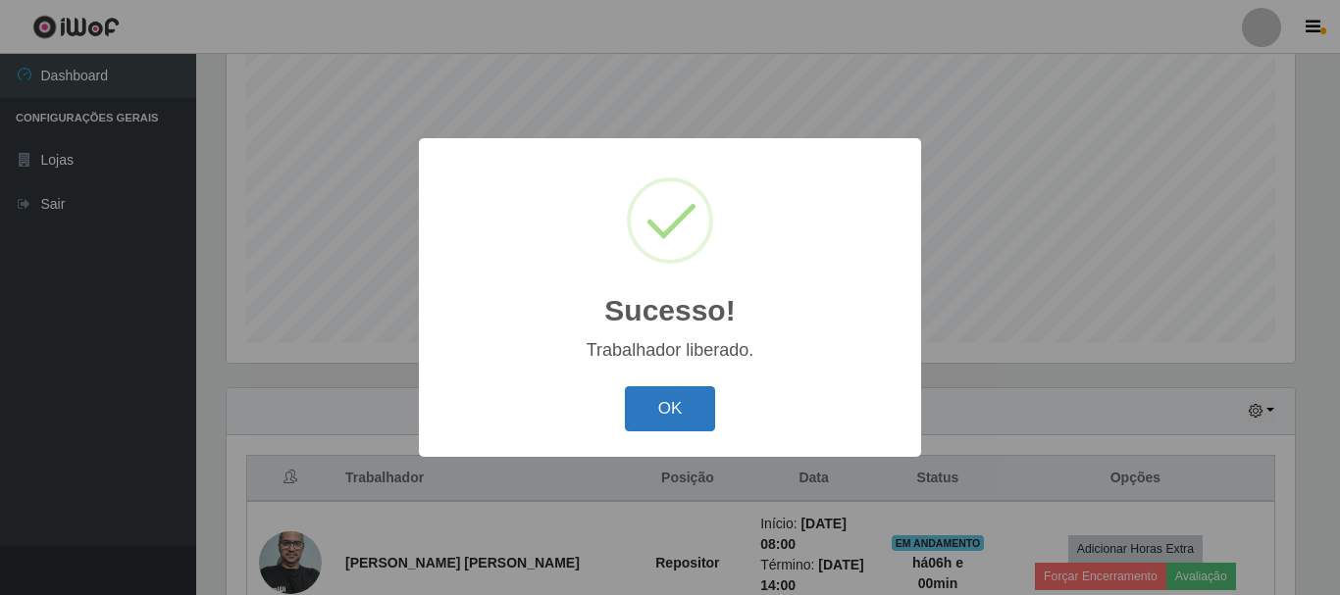
click at [644, 410] on button "OK" at bounding box center [670, 409] width 91 height 46
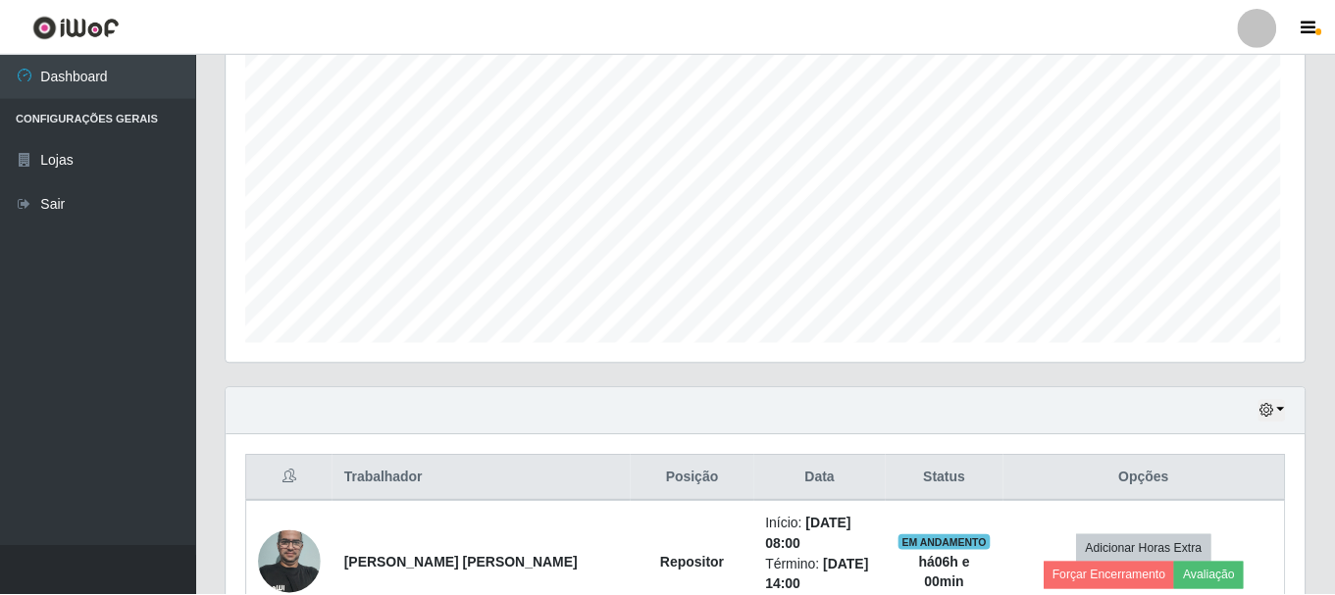
scroll to position [407, 1078]
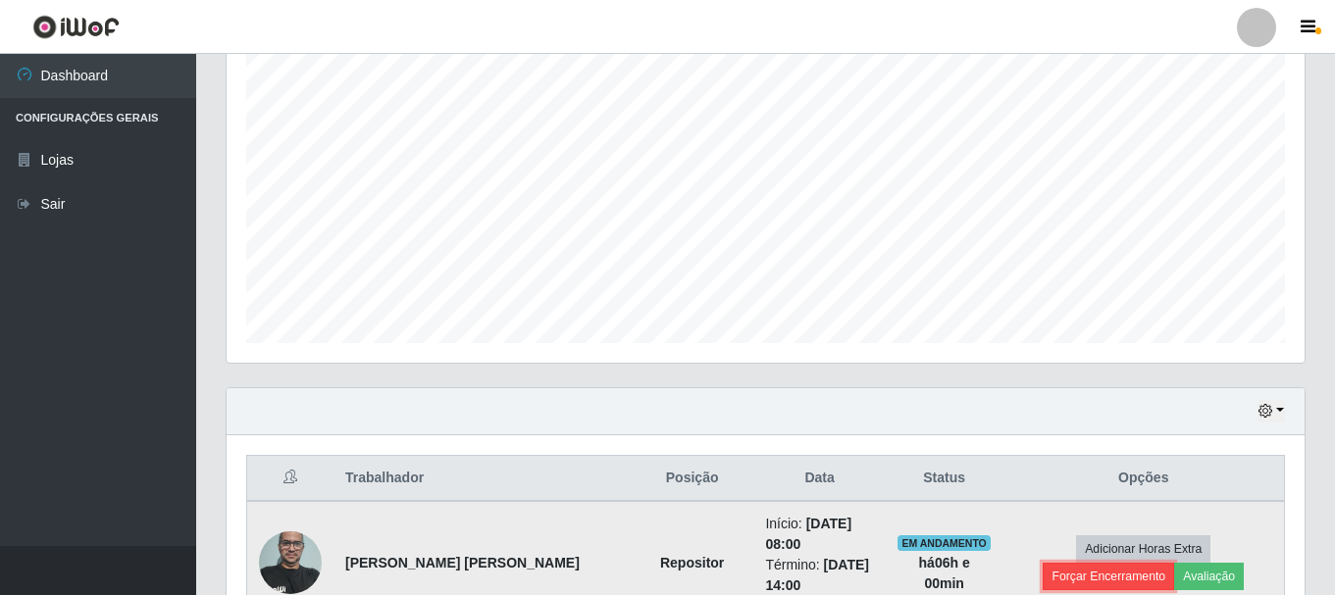
click at [1174, 563] on button "Forçar Encerramento" at bounding box center [1108, 576] width 131 height 27
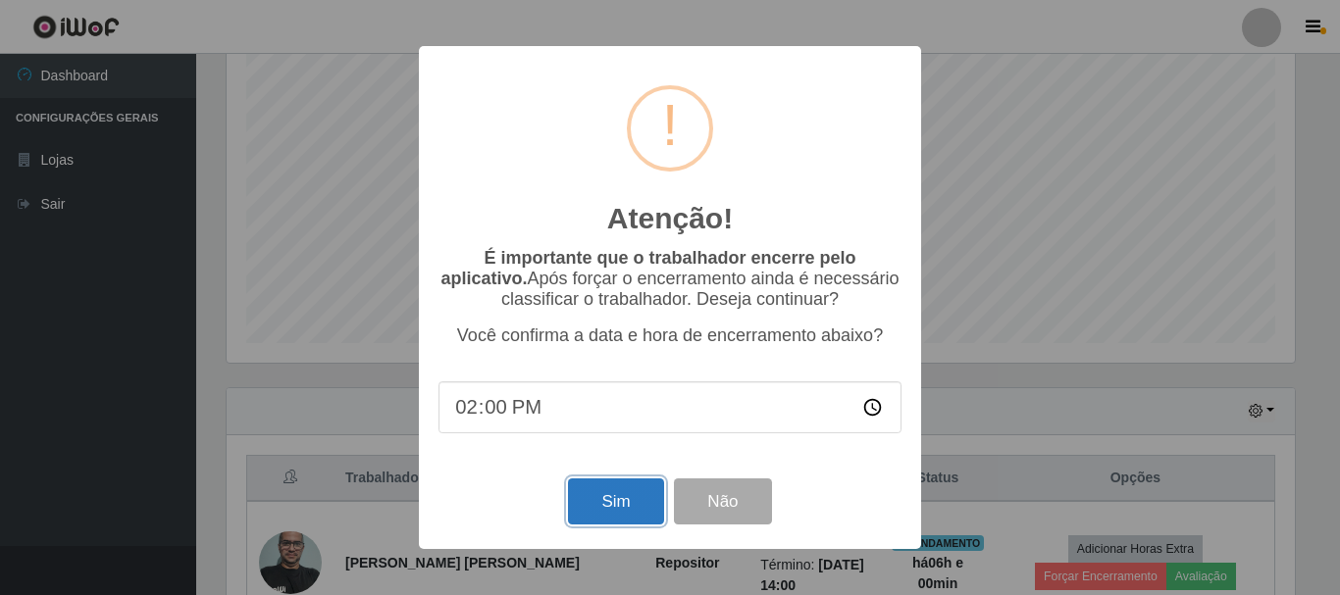
click at [589, 499] on button "Sim" at bounding box center [615, 502] width 95 height 46
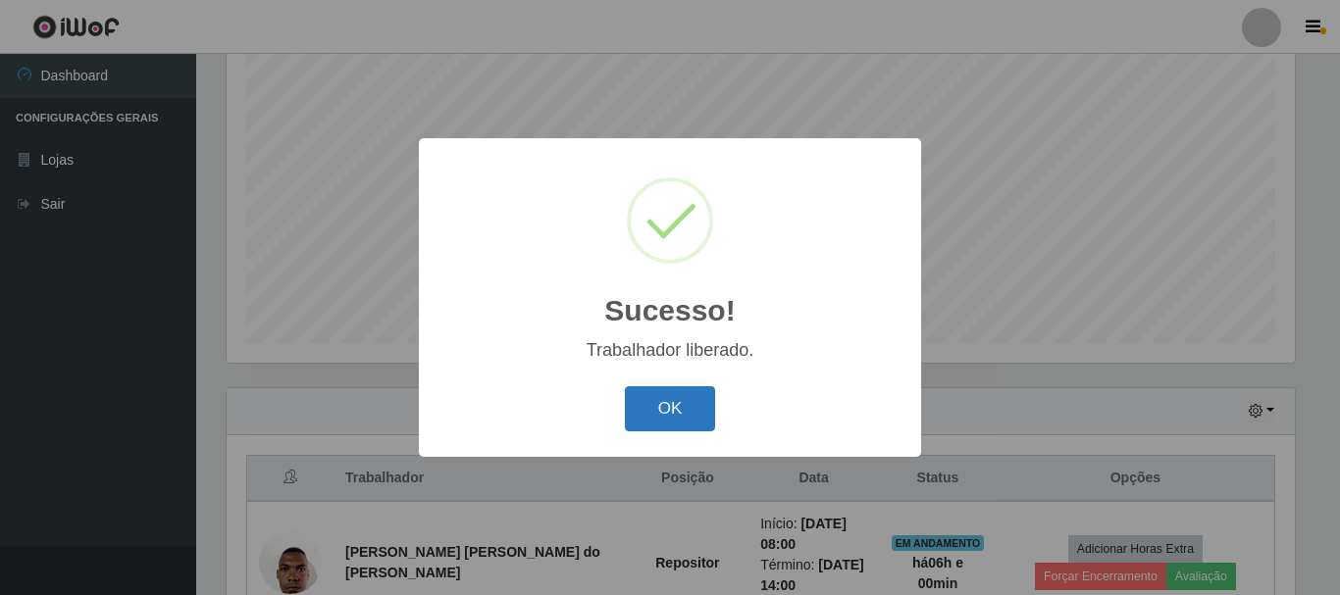
click at [677, 401] on button "OK" at bounding box center [670, 409] width 91 height 46
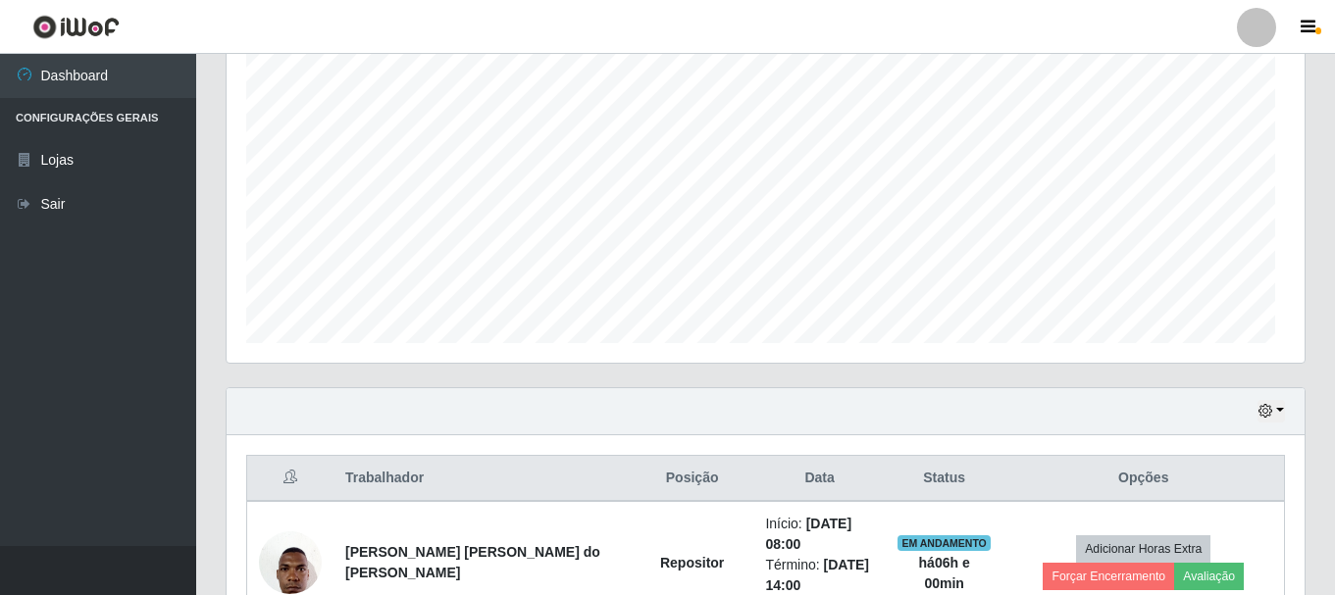
scroll to position [407, 1078]
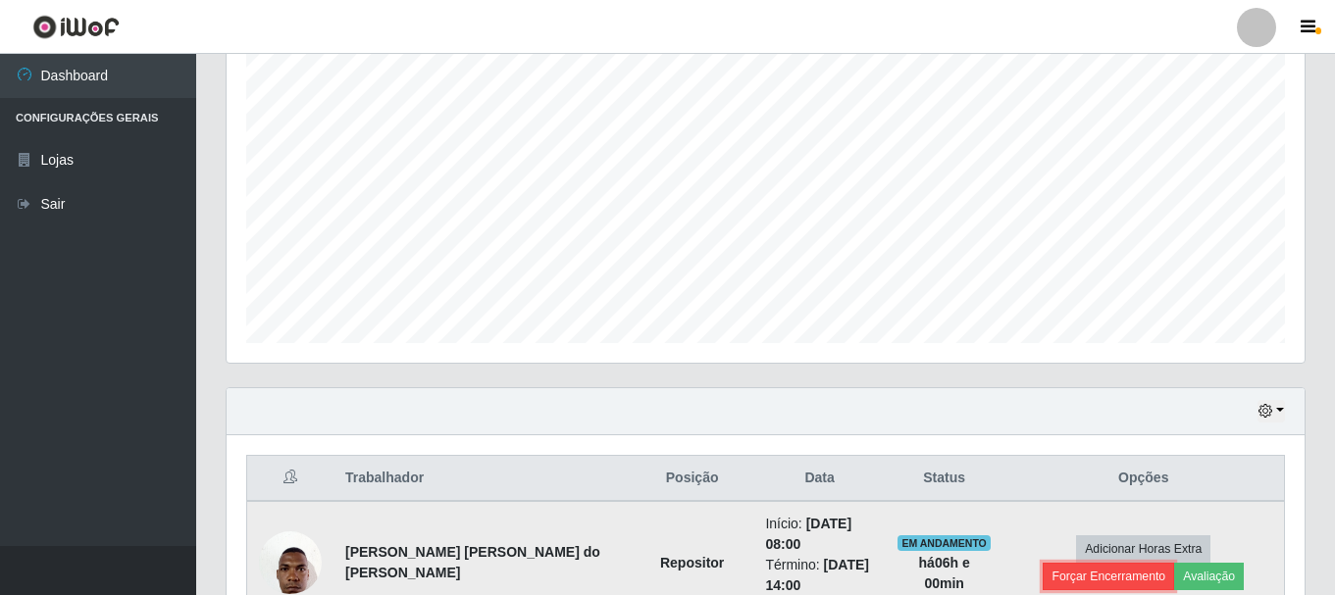
click at [1157, 563] on button "Forçar Encerramento" at bounding box center [1108, 576] width 131 height 27
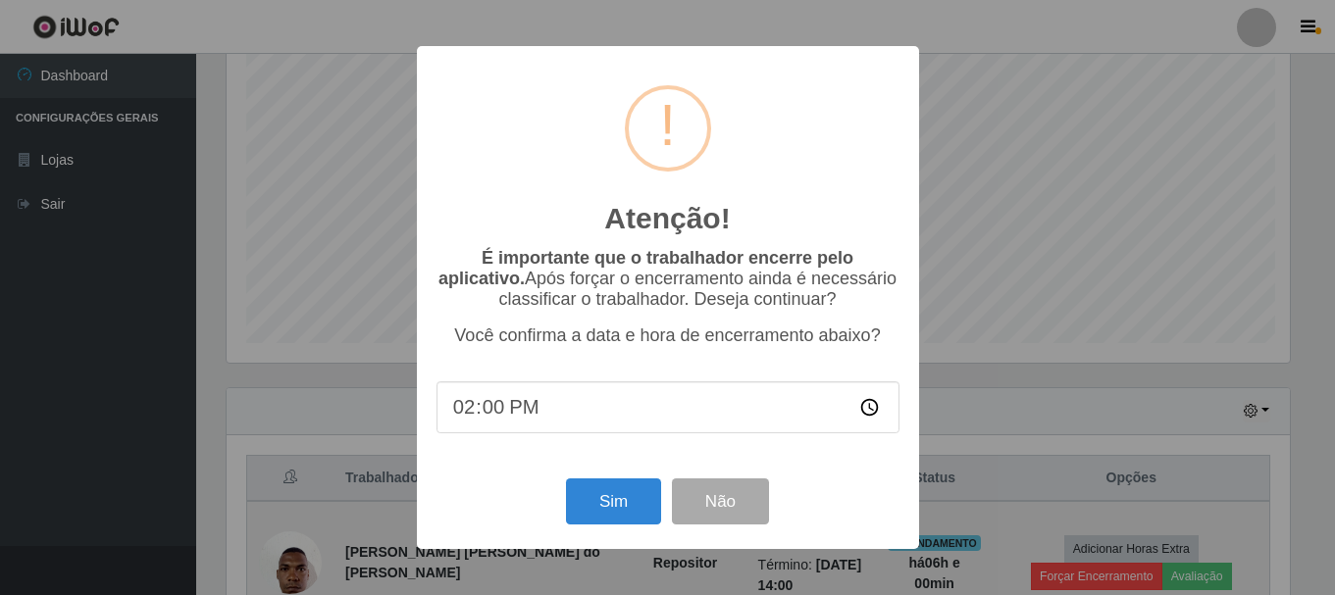
scroll to position [407, 1068]
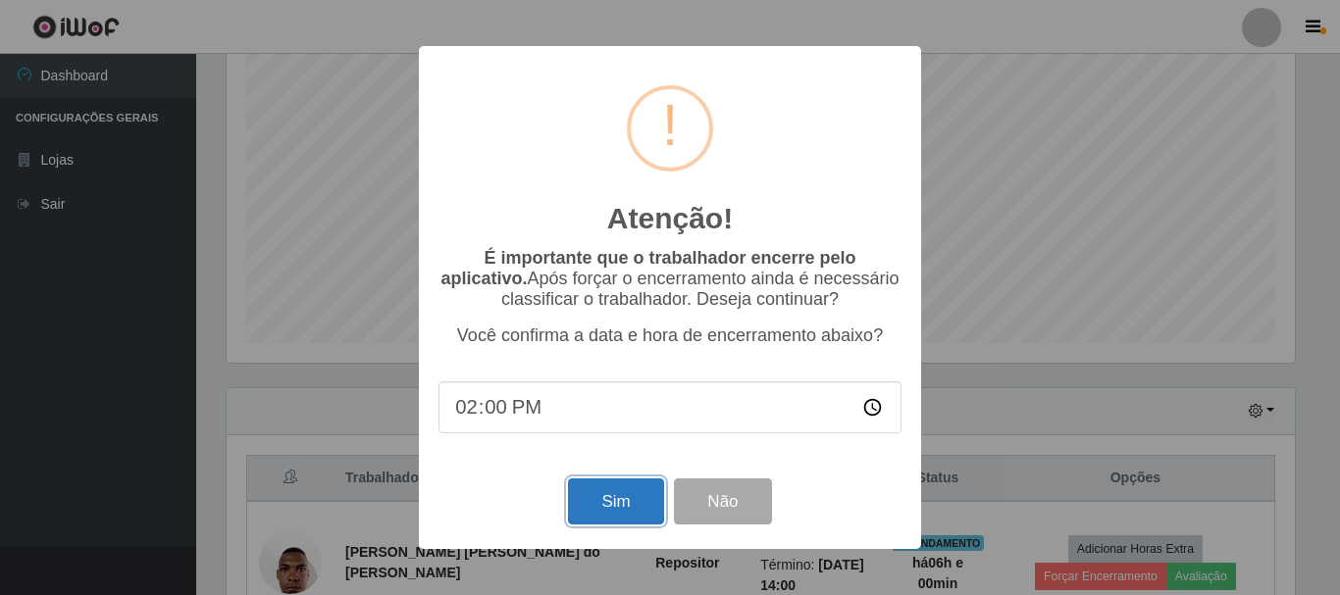
click at [627, 501] on button "Sim" at bounding box center [615, 502] width 95 height 46
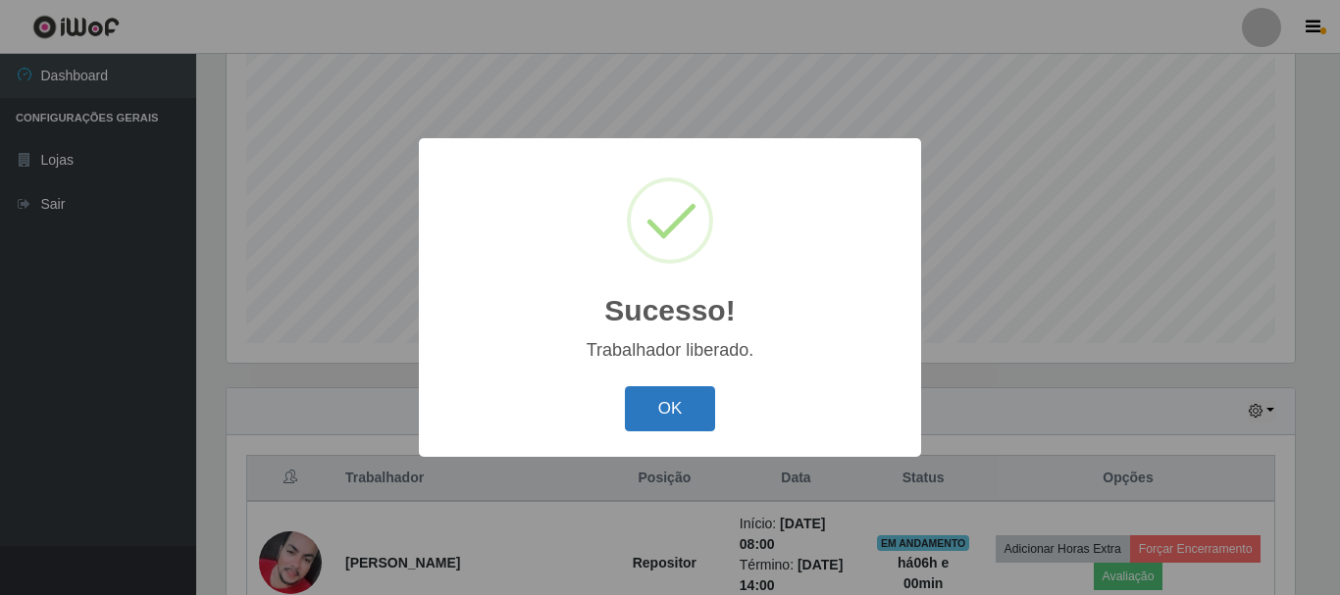
click at [657, 395] on button "OK" at bounding box center [670, 409] width 91 height 46
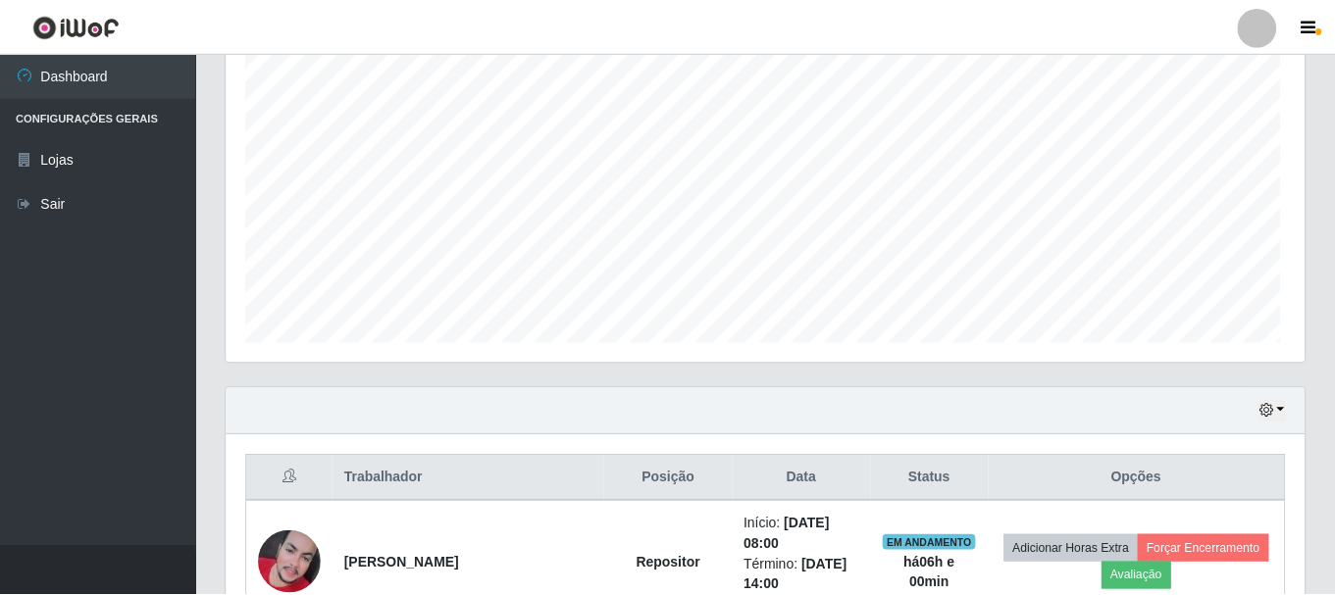
scroll to position [0, 0]
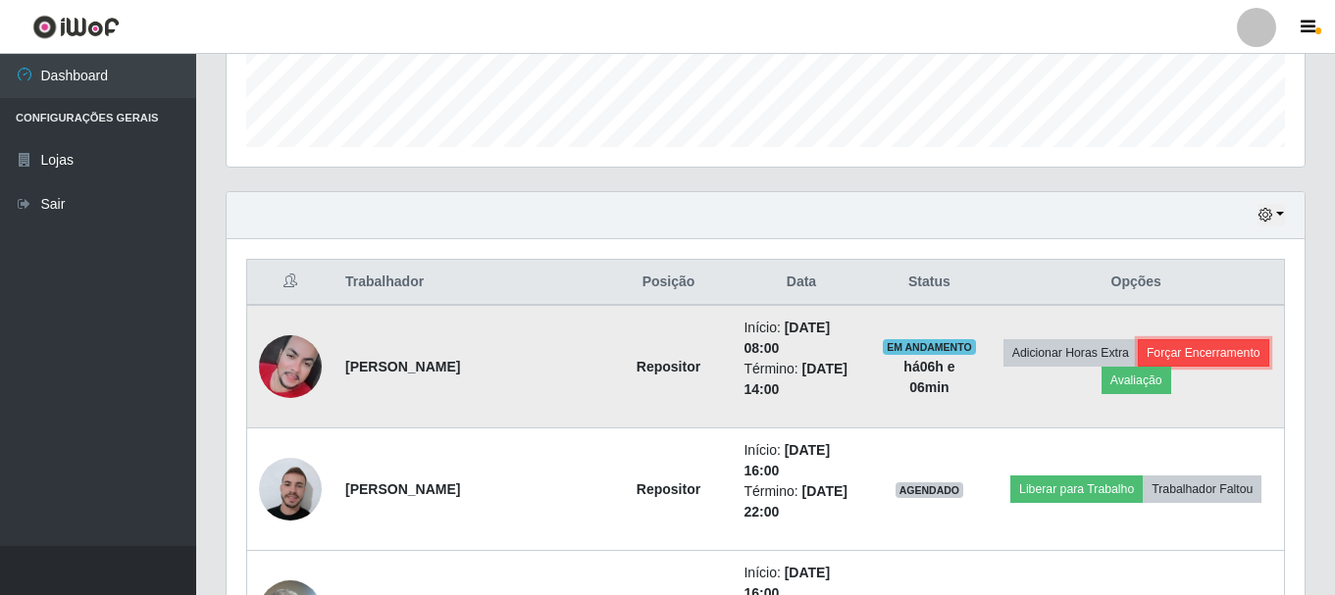
click at [1168, 350] on button "Forçar Encerramento" at bounding box center [1203, 352] width 131 height 27
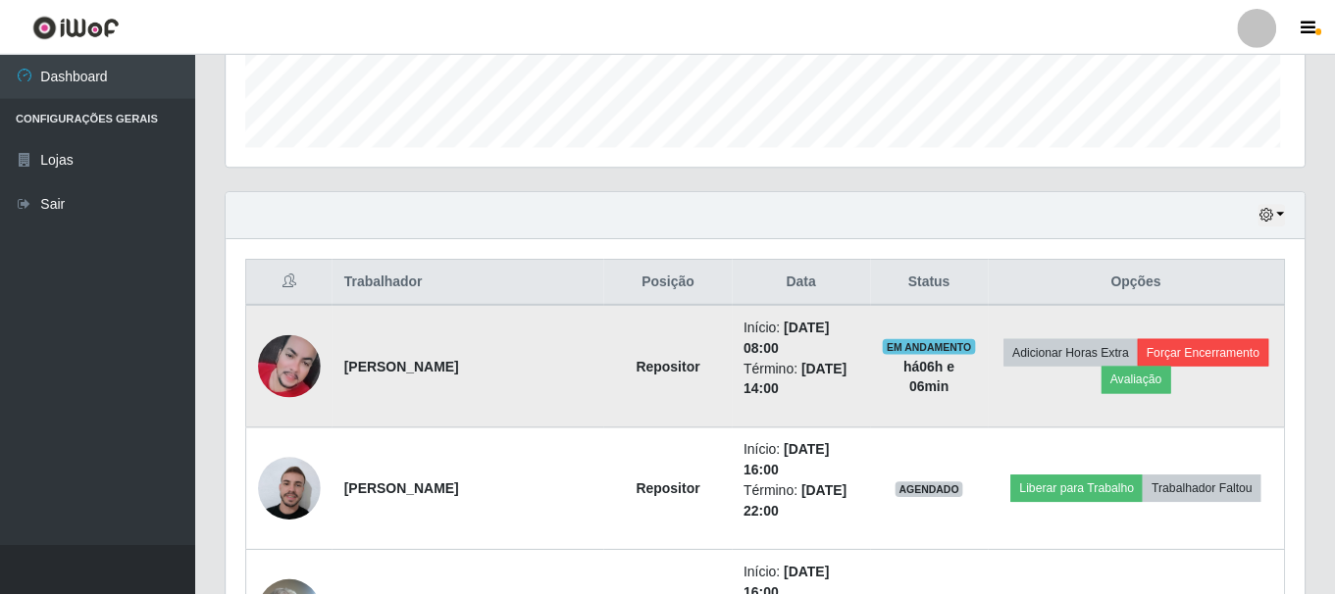
scroll to position [407, 1068]
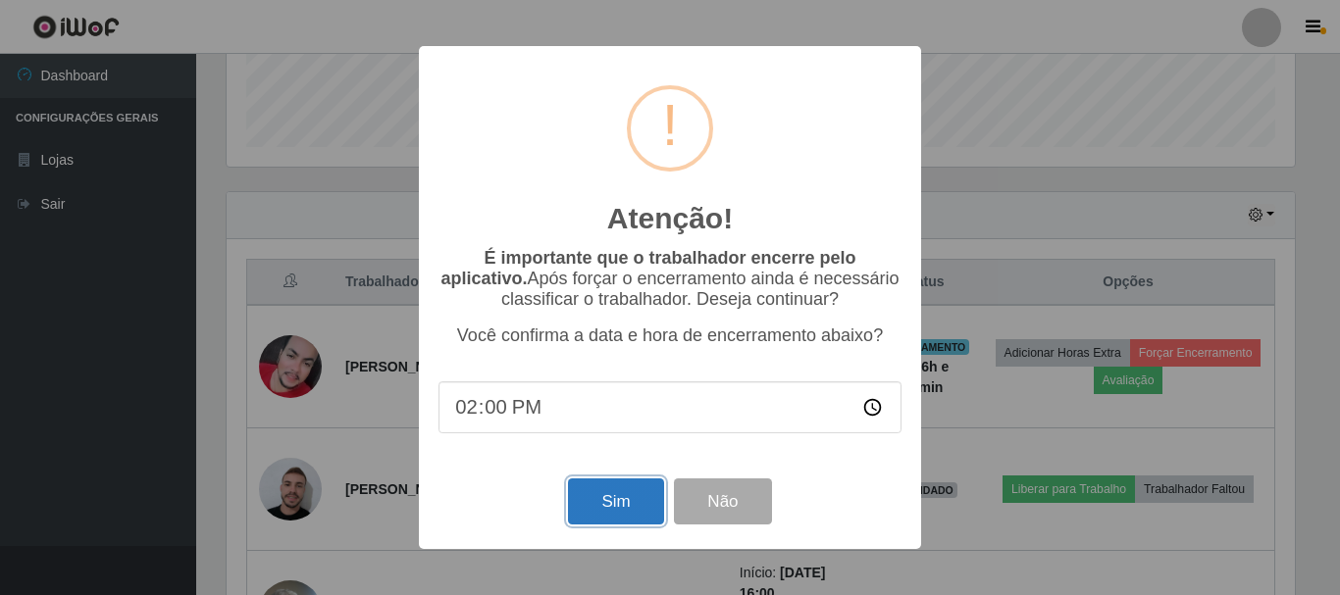
click at [590, 510] on button "Sim" at bounding box center [615, 502] width 95 height 46
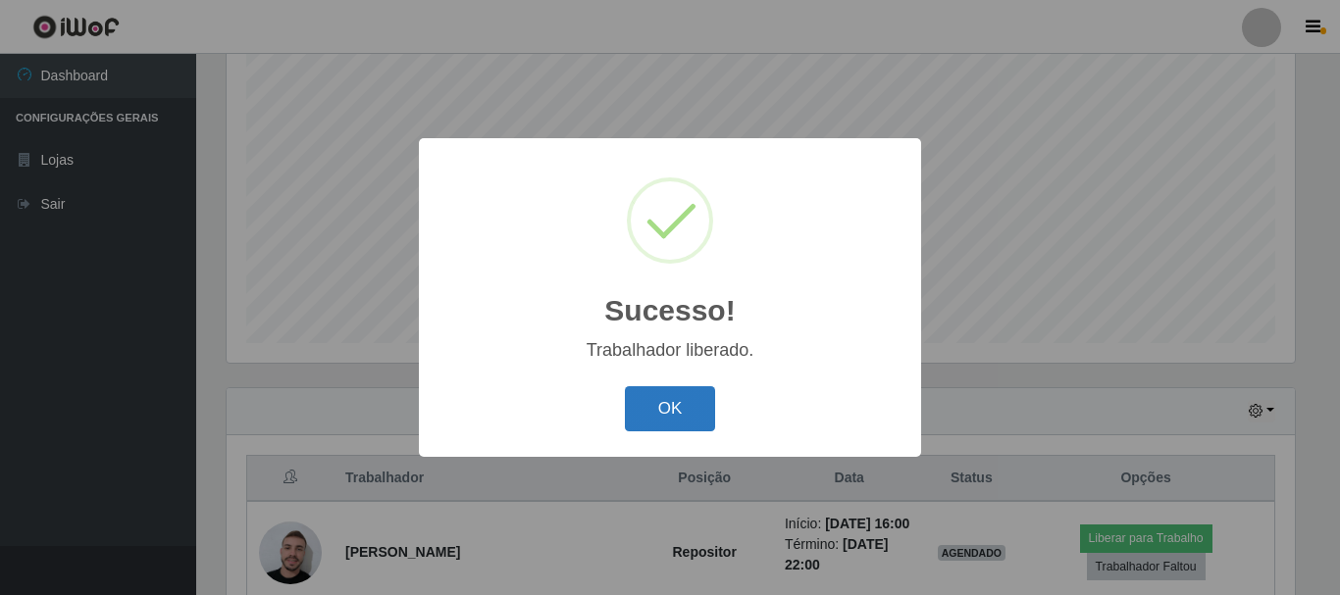
click at [640, 407] on button "OK" at bounding box center [670, 409] width 91 height 46
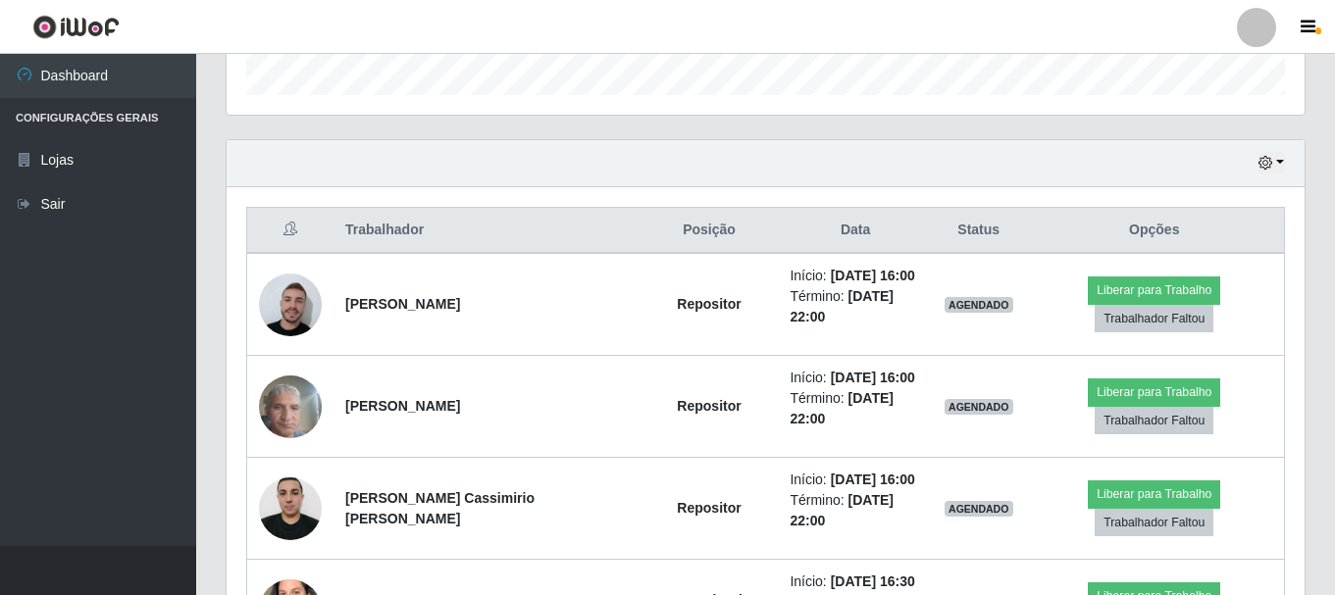
scroll to position [652, 0]
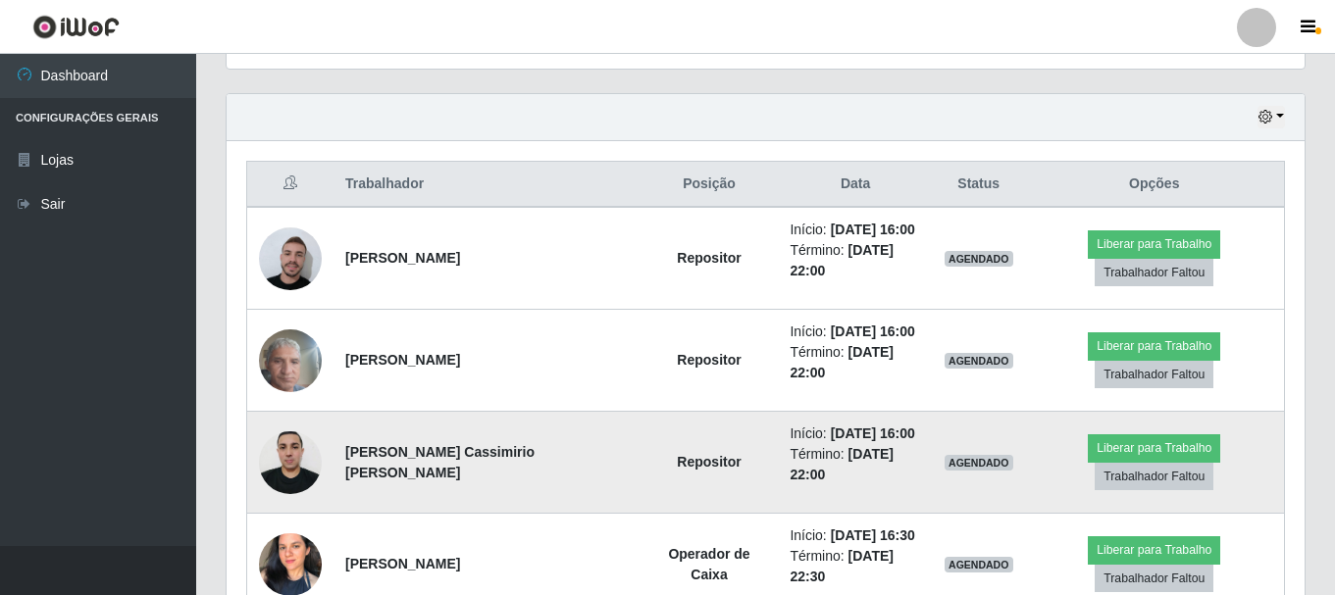
click at [295, 459] on img at bounding box center [290, 462] width 63 height 83
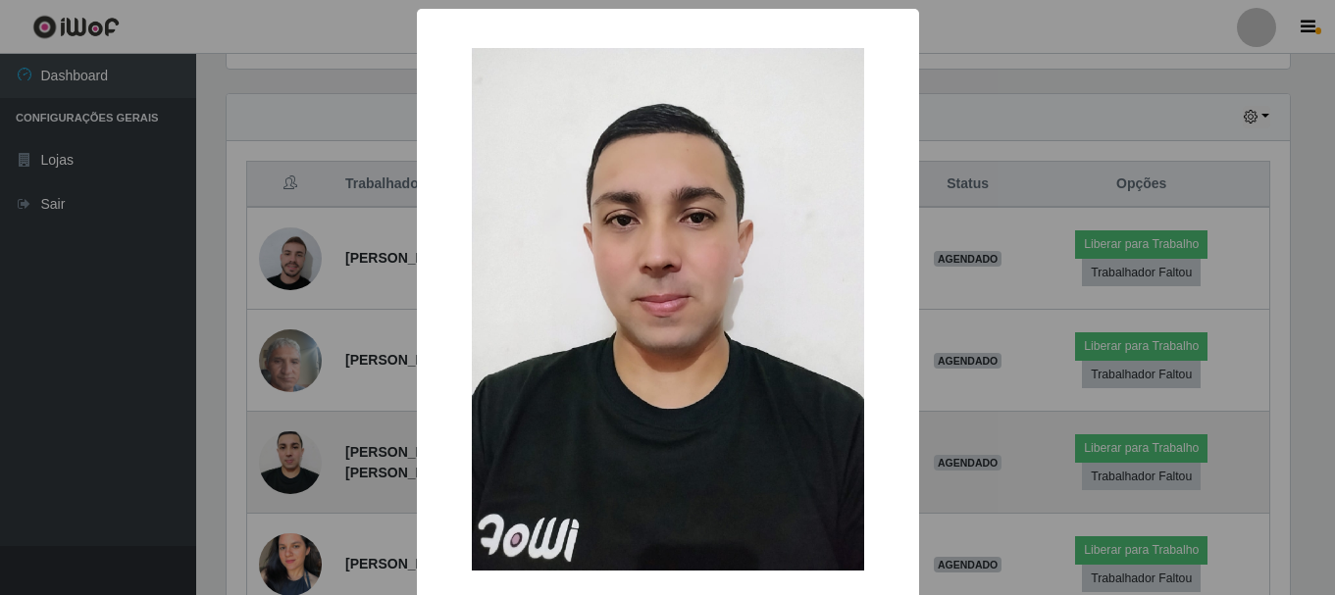
scroll to position [407, 1068]
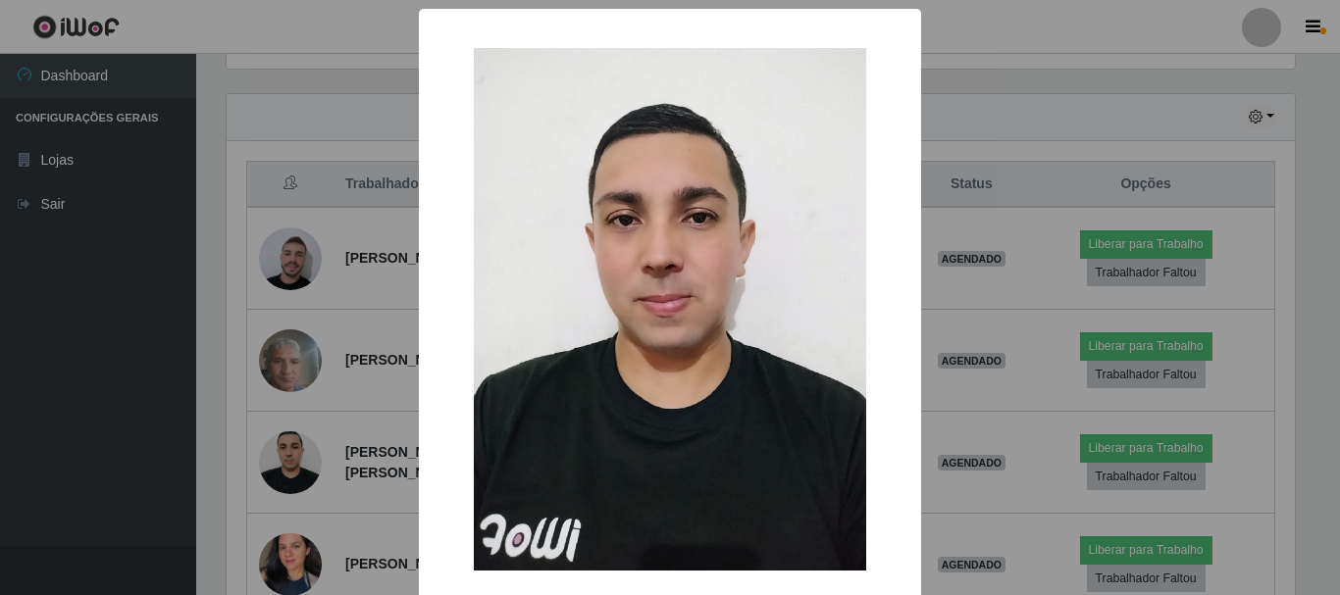
click at [116, 431] on div "× OK Cancel" at bounding box center [670, 297] width 1340 height 595
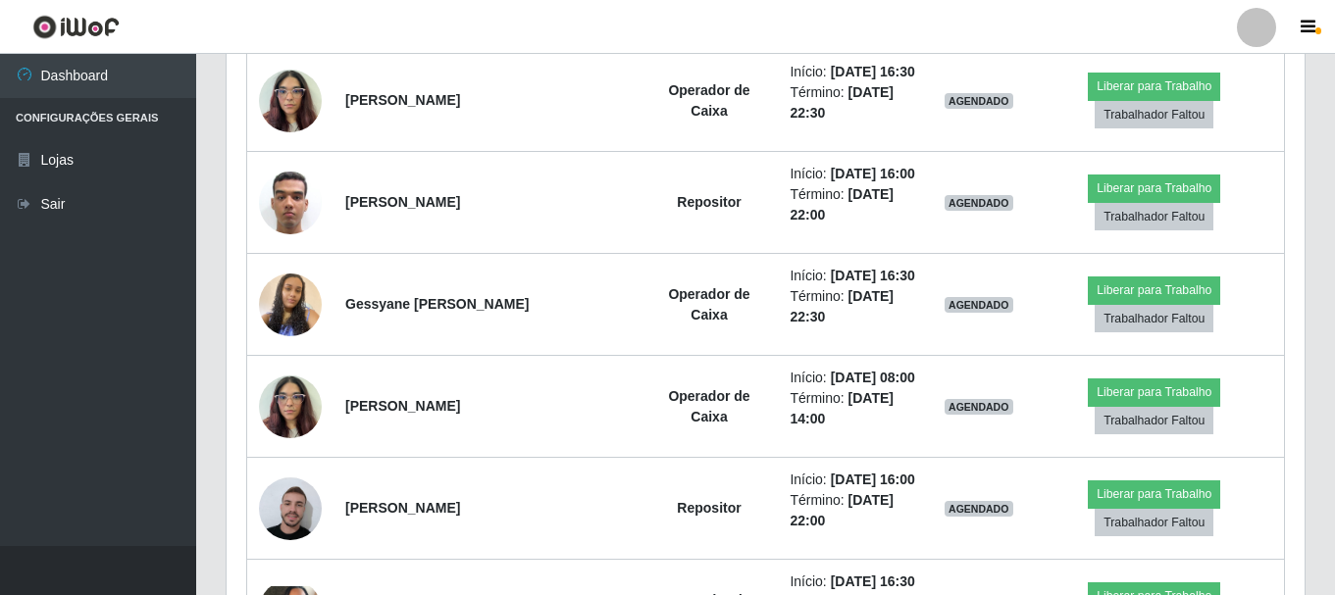
scroll to position [1535, 0]
